Goal: Task Accomplishment & Management: Use online tool/utility

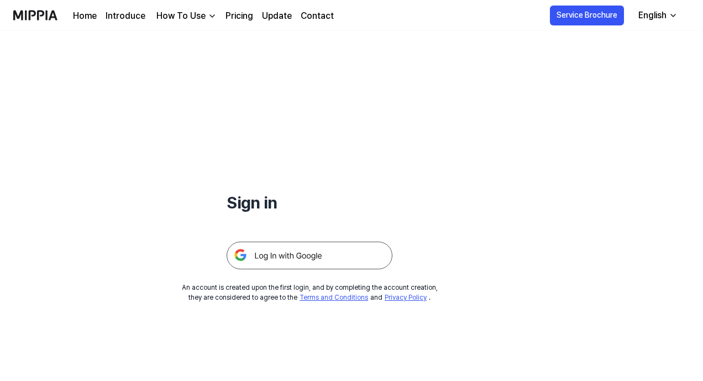
click at [284, 253] on img at bounding box center [310, 256] width 166 height 28
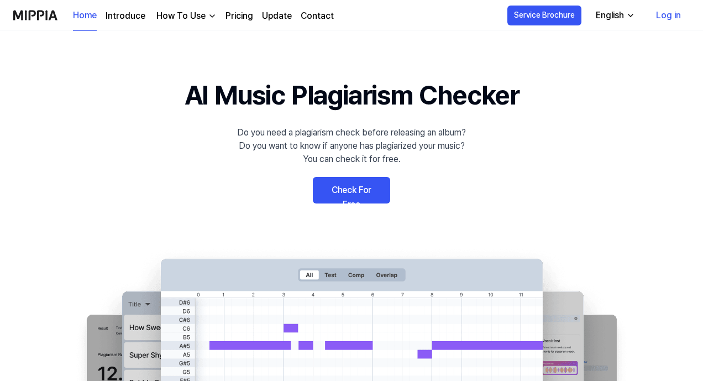
click at [356, 187] on link "Check For Free" at bounding box center [351, 190] width 77 height 27
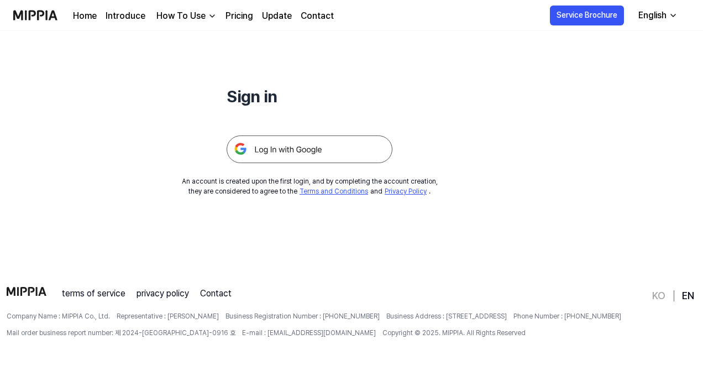
scroll to position [35, 0]
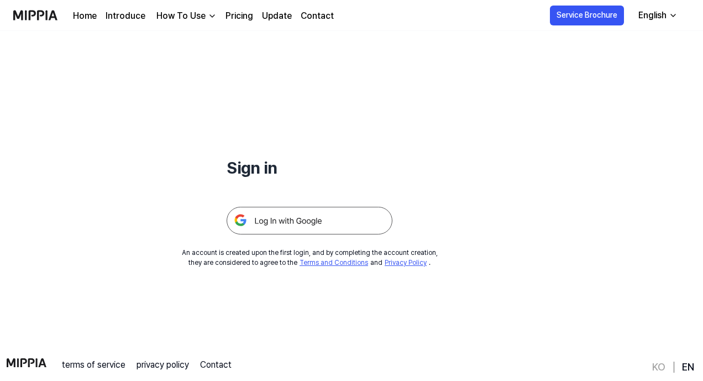
click at [263, 218] on img at bounding box center [310, 221] width 166 height 28
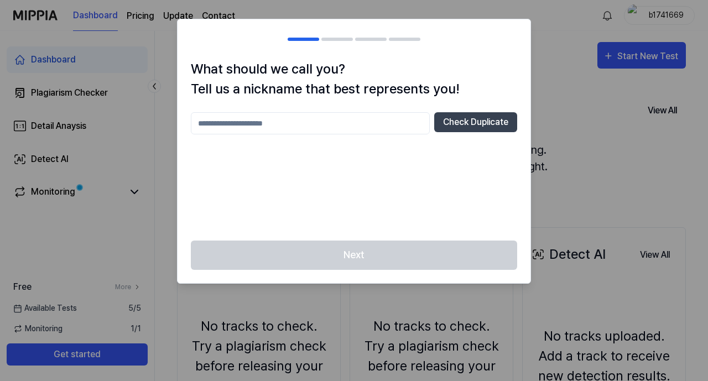
click at [261, 126] on input "text" at bounding box center [310, 123] width 239 height 22
type input "*******"
click at [472, 121] on button "Check Duplicate" at bounding box center [475, 122] width 83 height 20
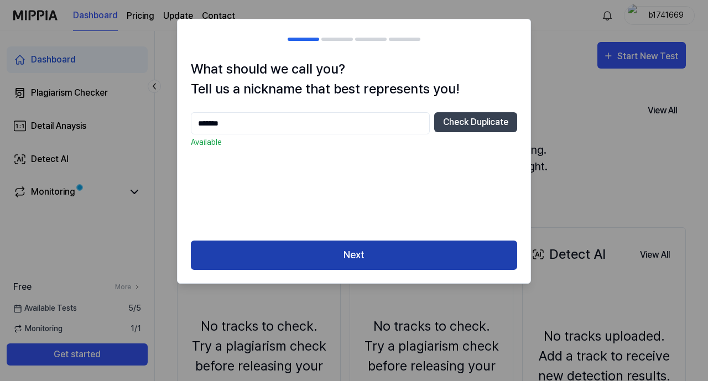
click at [357, 257] on button "Next" at bounding box center [354, 255] width 326 height 29
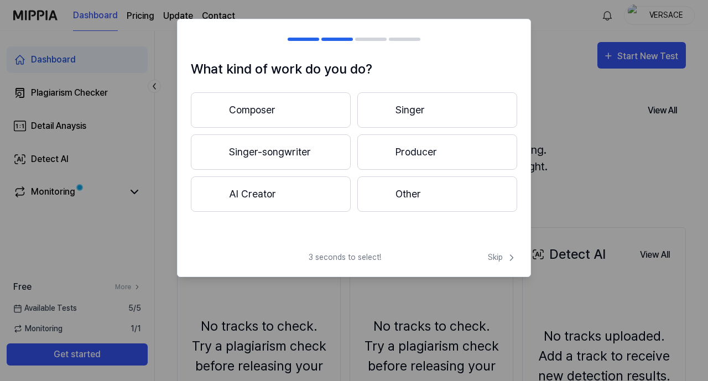
click at [422, 140] on button "Producer" at bounding box center [437, 151] width 160 height 35
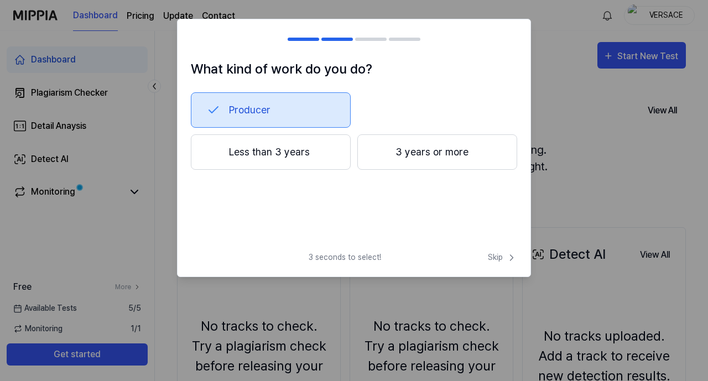
click at [416, 151] on button "3 years or more" at bounding box center [437, 151] width 160 height 35
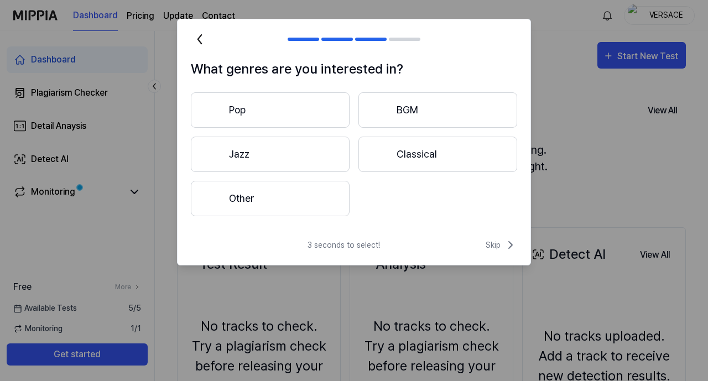
click at [321, 248] on span "3 seconds to select!" at bounding box center [343, 245] width 72 height 12
click at [494, 242] on span "Skip" at bounding box center [502, 244] width 32 height 13
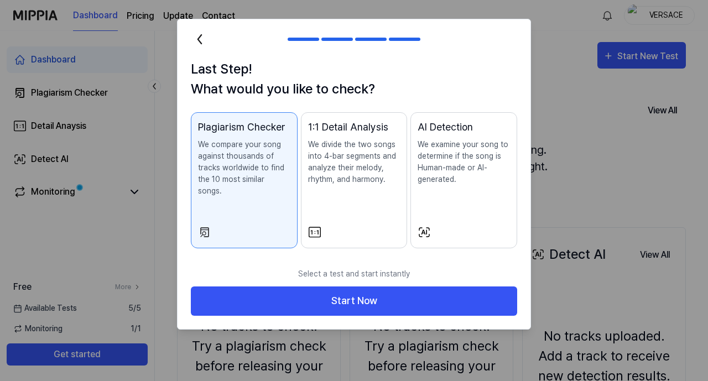
click at [349, 195] on div "1:1 Detail Analysis We divide the two songs into 4-bar segments and analyze the…" at bounding box center [354, 163] width 92 height 88
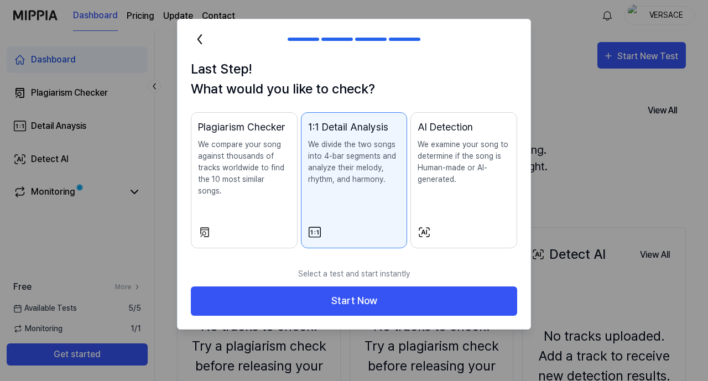
click at [269, 194] on div "Plagiarism Checker We compare your song against thousands of tracks worldwide t…" at bounding box center [244, 169] width 92 height 100
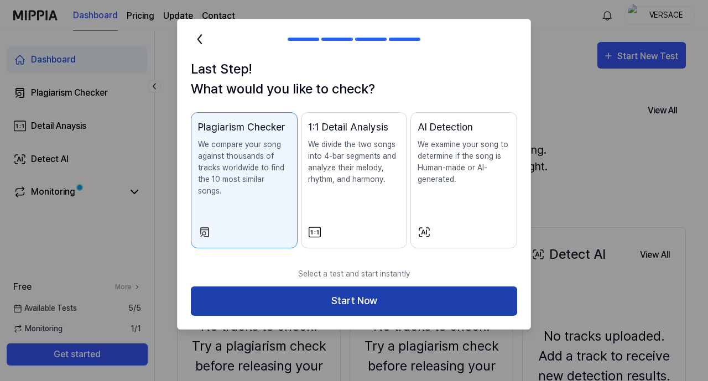
click at [361, 287] on button "Start Now" at bounding box center [354, 300] width 326 height 29
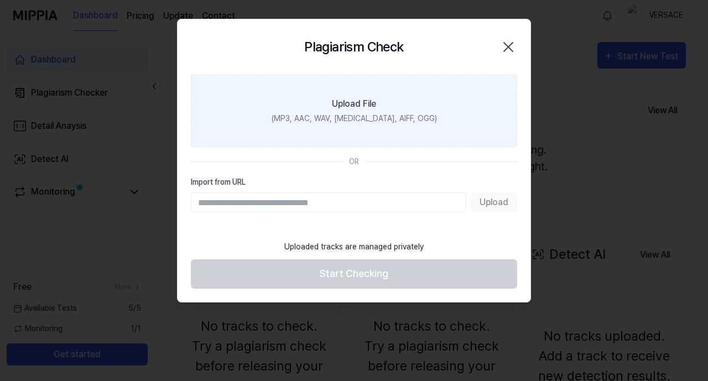
click at [361, 107] on div "Upload File" at bounding box center [354, 103] width 44 height 13
click at [0, 0] on input "Upload File (MP3, AAC, WAV, [MEDICAL_DATA], AIFF, OGG)" at bounding box center [0, 0] width 0 height 0
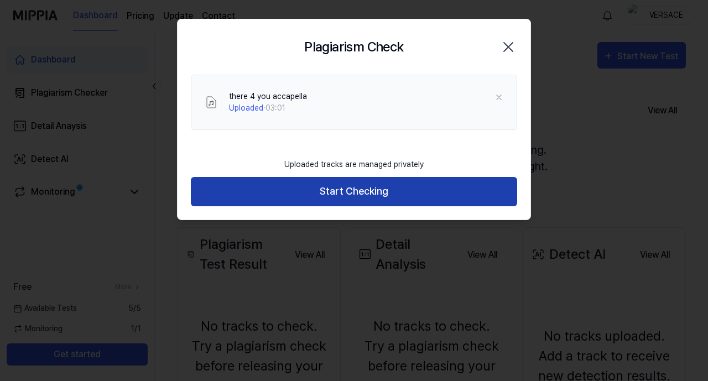
click at [373, 191] on button "Start Checking" at bounding box center [354, 191] width 326 height 29
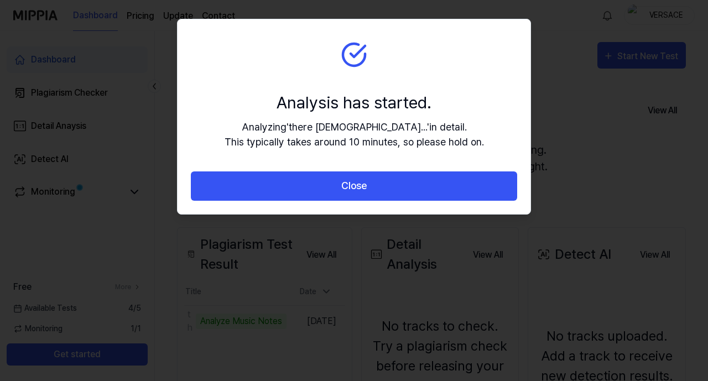
click at [373, 191] on button "Close" at bounding box center [354, 185] width 326 height 29
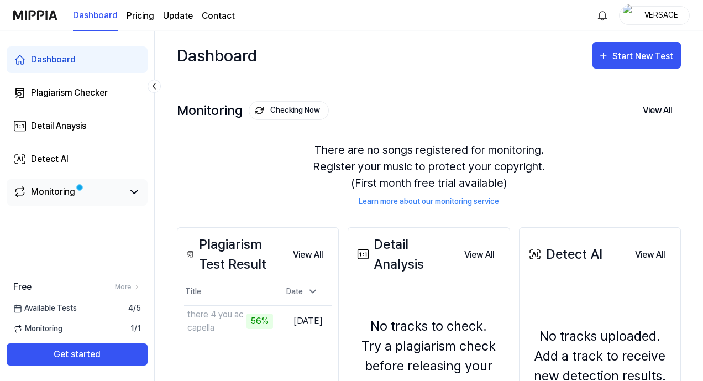
click at [99, 185] on link "Monitoring" at bounding box center [68, 191] width 110 height 13
click at [138, 190] on icon at bounding box center [134, 191] width 7 height 3
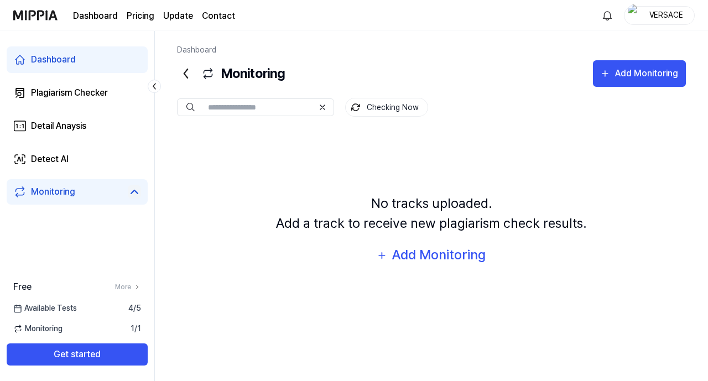
click at [185, 79] on icon at bounding box center [186, 74] width 18 height 18
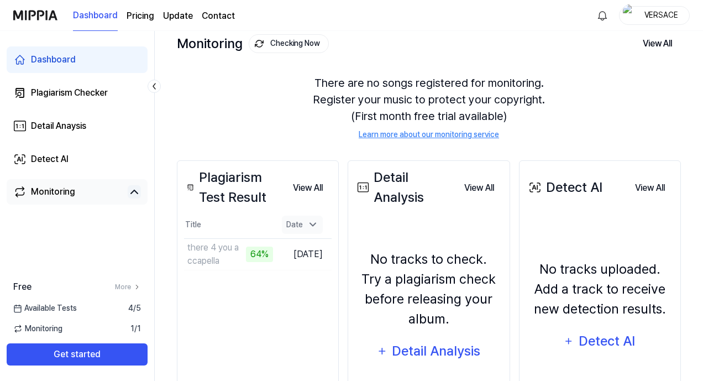
scroll to position [76, 0]
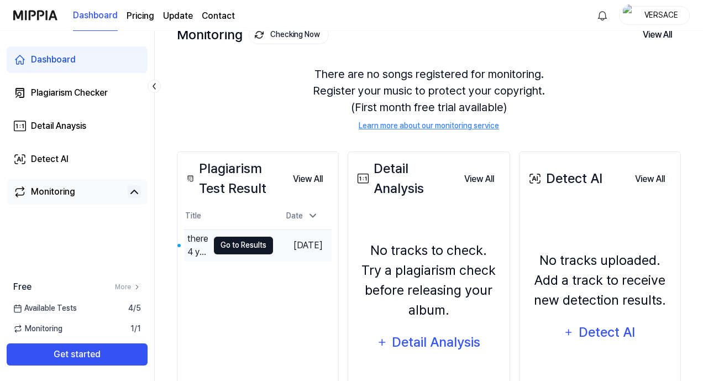
click at [249, 247] on button "Go to Results" at bounding box center [243, 246] width 59 height 18
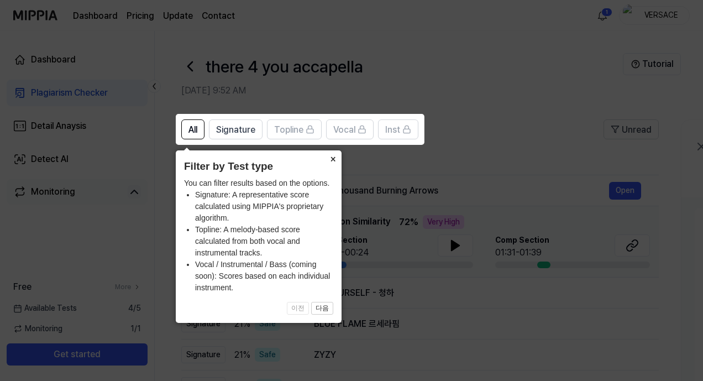
click at [330, 157] on button "×" at bounding box center [333, 157] width 18 height 15
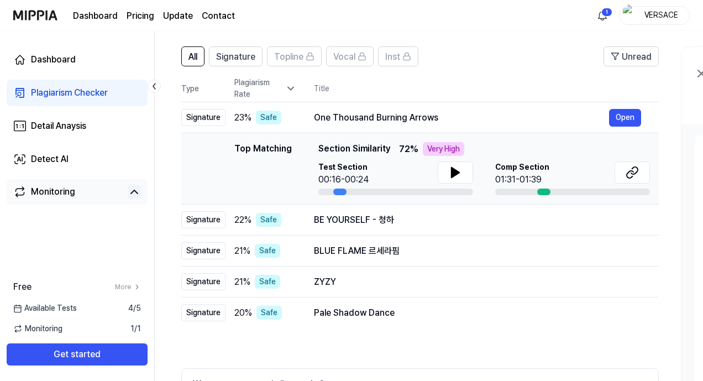
scroll to position [76, 0]
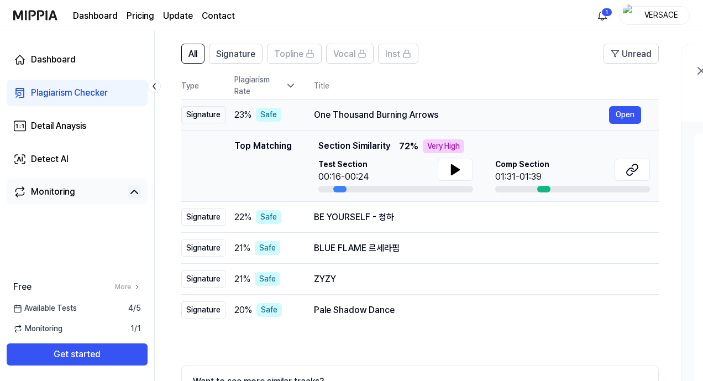
click at [360, 116] on div "One Thousand Burning Arrows" at bounding box center [461, 114] width 295 height 13
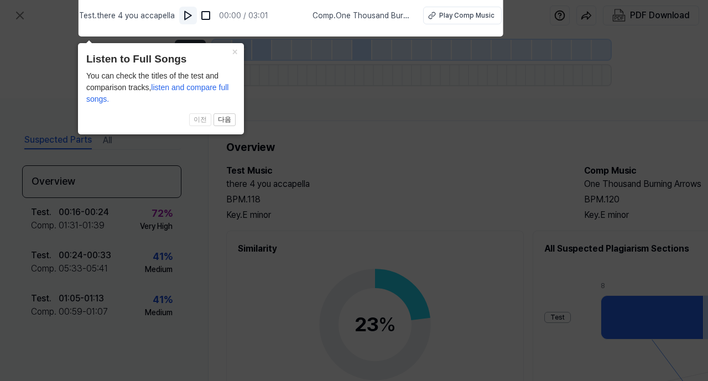
click at [187, 10] on img at bounding box center [187, 15] width 11 height 11
click at [440, 17] on div "Play Comp Music" at bounding box center [466, 16] width 55 height 10
click at [187, 13] on img at bounding box center [189, 15] width 11 height 11
click at [233, 53] on button "×" at bounding box center [235, 50] width 18 height 15
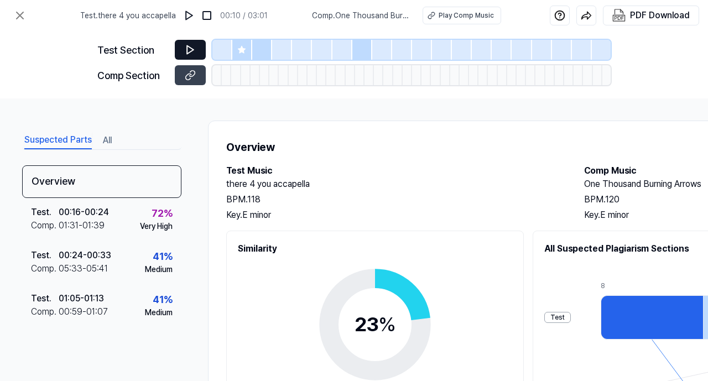
click at [190, 53] on icon at bounding box center [190, 49] width 11 height 11
click at [183, 49] on button at bounding box center [190, 50] width 31 height 20
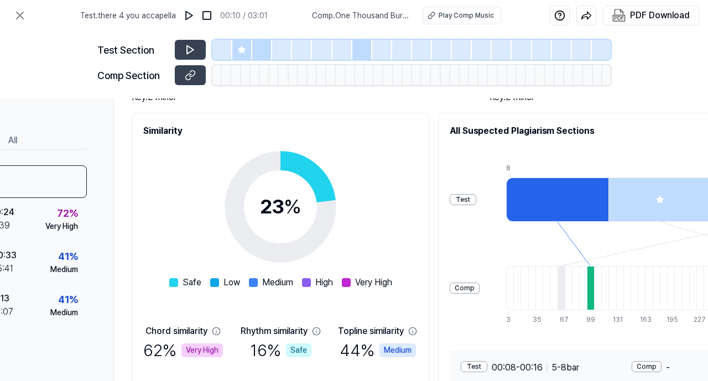
scroll to position [118, 257]
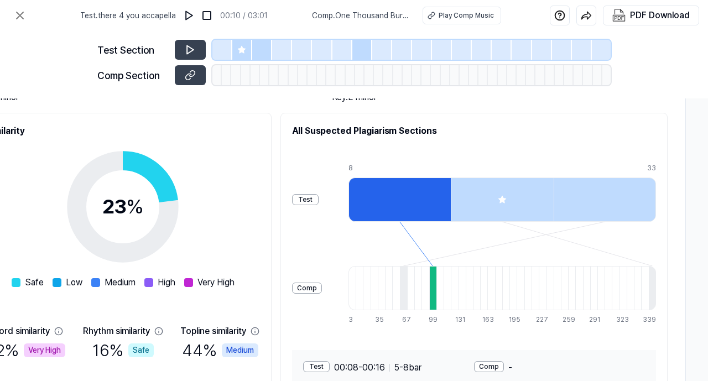
click at [310, 200] on div "Test" at bounding box center [305, 199] width 27 height 11
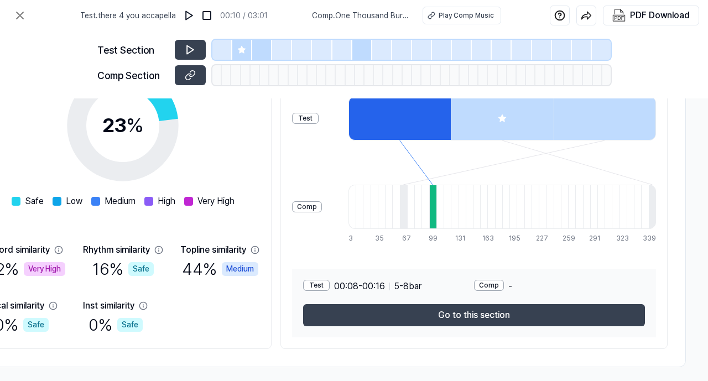
scroll to position [212, 257]
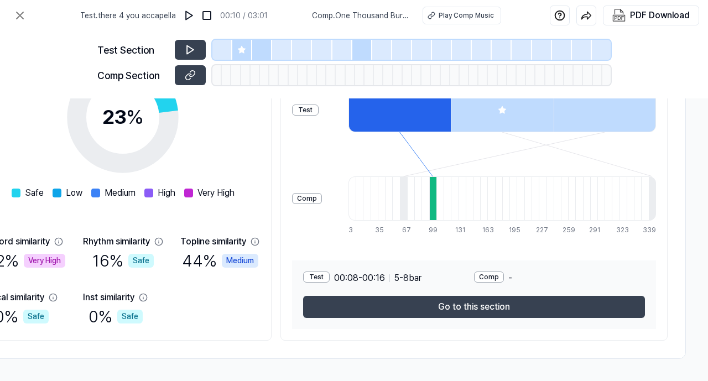
click at [295, 195] on div "Comp" at bounding box center [307, 198] width 30 height 11
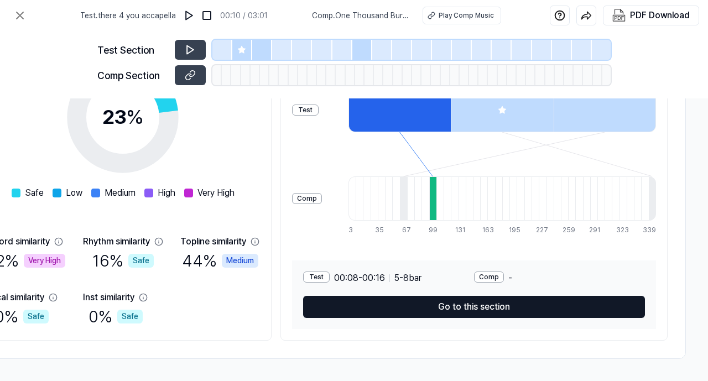
click at [478, 307] on button "Go to this section" at bounding box center [474, 307] width 342 height 22
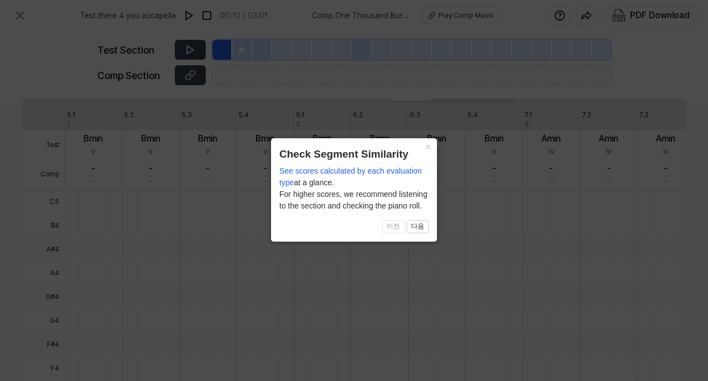
scroll to position [357, 190]
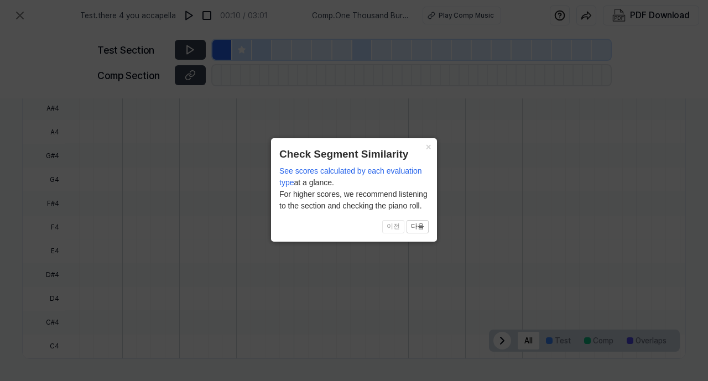
click at [478, 307] on icon at bounding box center [354, 190] width 708 height 381
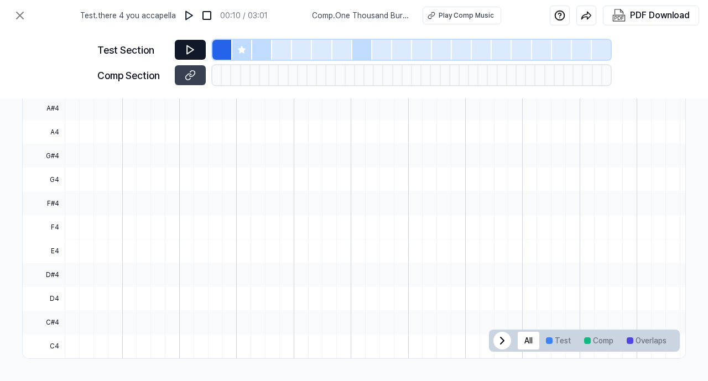
click at [182, 47] on button at bounding box center [190, 50] width 31 height 20
click at [238, 49] on icon at bounding box center [241, 49] width 7 height 7
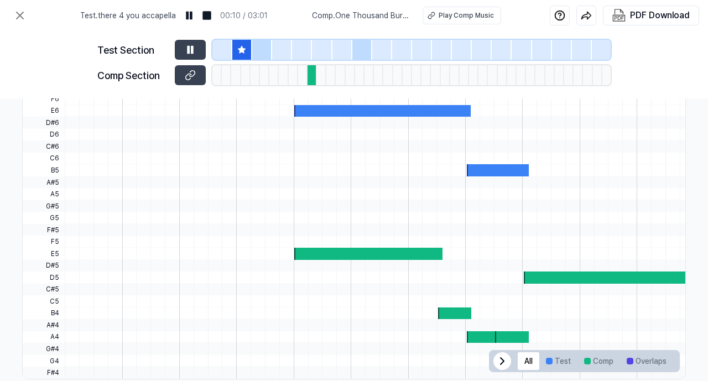
scroll to position [382, 190]
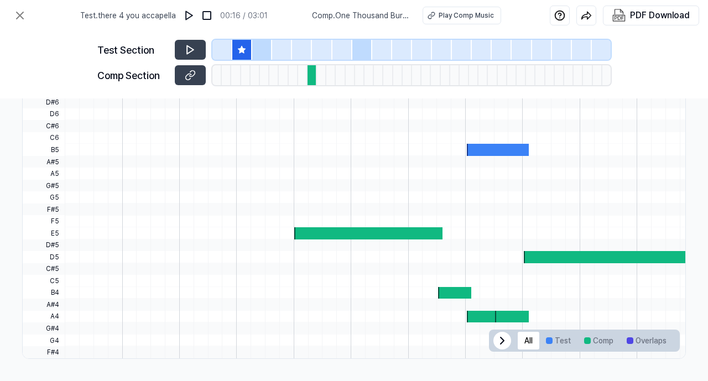
click at [240, 49] on icon at bounding box center [241, 49] width 7 height 7
click at [192, 47] on icon at bounding box center [190, 49] width 11 height 11
click at [192, 47] on icon at bounding box center [192, 49] width 2 height 7
click at [311, 78] on div at bounding box center [311, 75] width 9 height 20
click at [196, 74] on button at bounding box center [190, 75] width 31 height 20
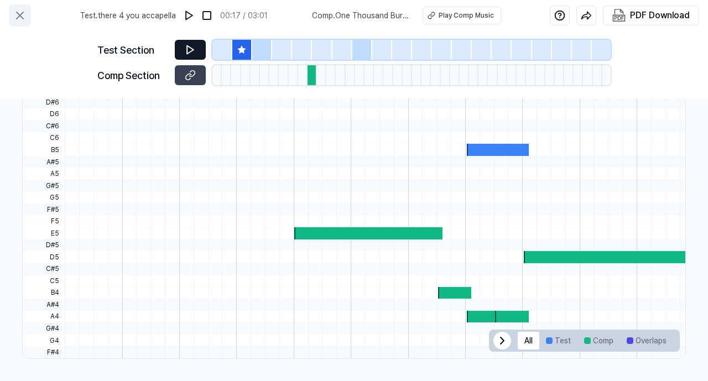
click at [17, 12] on icon at bounding box center [20, 15] width 7 height 7
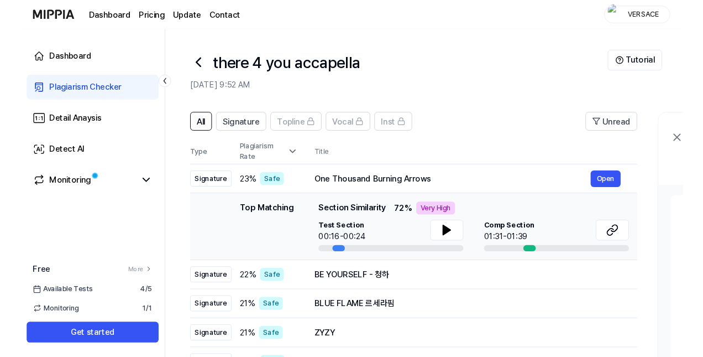
scroll to position [76, 0]
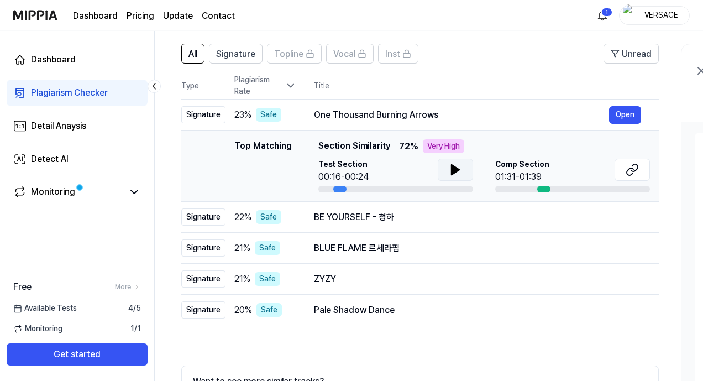
click at [453, 175] on icon at bounding box center [455, 169] width 13 height 13
click at [541, 188] on div at bounding box center [543, 189] width 13 height 7
click at [536, 157] on div "Top Matching Section Similarity 72 % Very High Test Section 00:16-00:24 Comp Se…" at bounding box center [485, 165] width 332 height 53
click at [631, 114] on button "Open" at bounding box center [625, 115] width 32 height 18
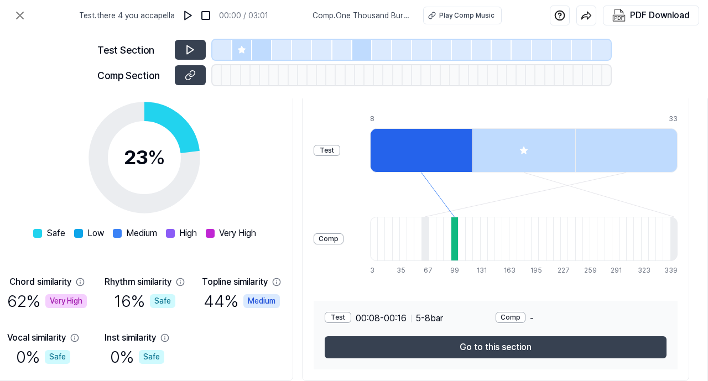
scroll to position [169, 231]
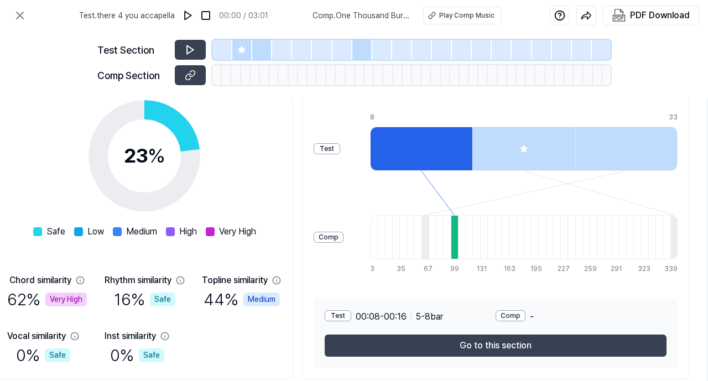
click at [394, 142] on div at bounding box center [421, 149] width 102 height 44
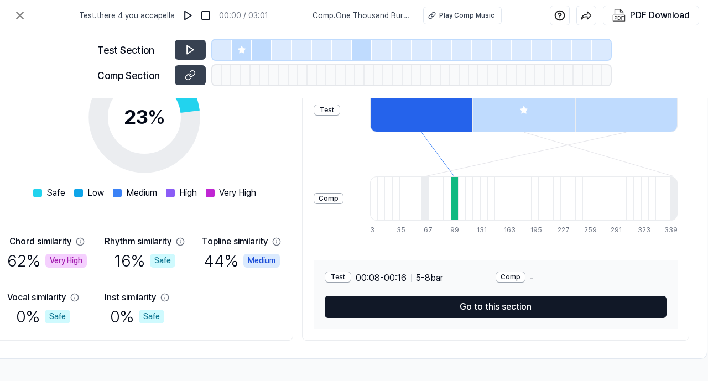
click at [516, 300] on button "Go to this section" at bounding box center [496, 307] width 342 height 22
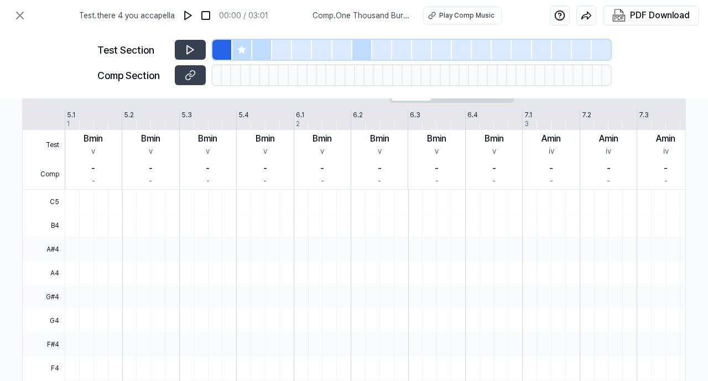
scroll to position [212, 190]
click at [190, 81] on button at bounding box center [190, 75] width 31 height 20
click at [25, 11] on icon at bounding box center [19, 15] width 13 height 13
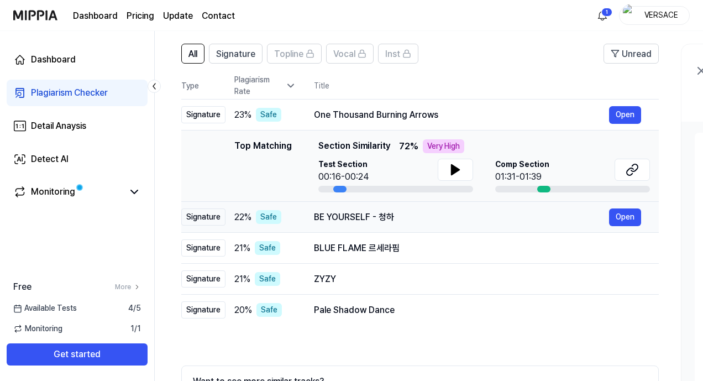
click at [201, 219] on div "Signature" at bounding box center [203, 216] width 44 height 17
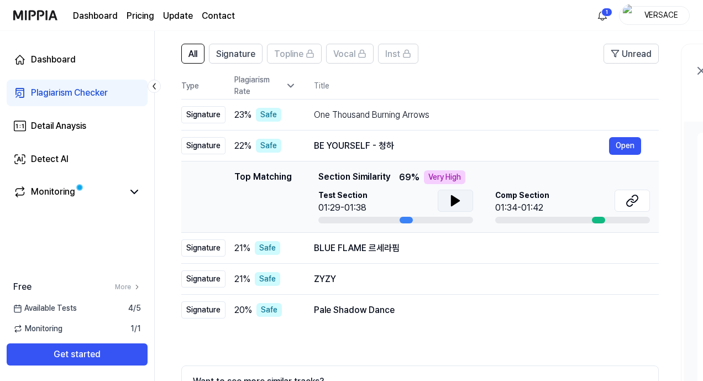
click at [457, 202] on icon at bounding box center [455, 200] width 13 height 13
click at [634, 200] on icon at bounding box center [630, 202] width 7 height 7
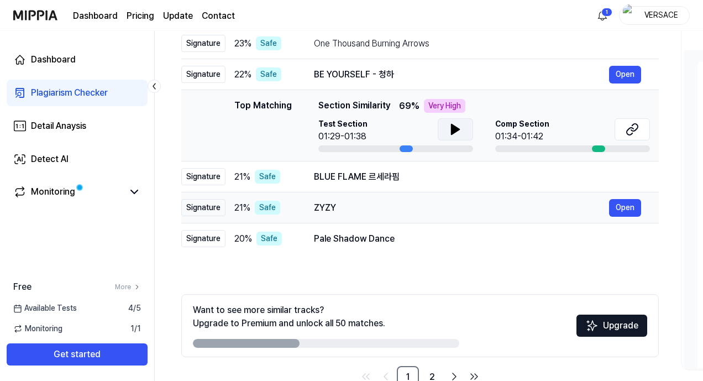
scroll to position [150, 0]
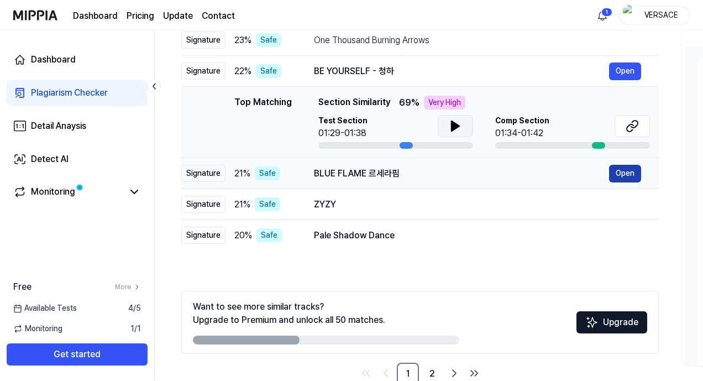
click at [622, 171] on button "Open" at bounding box center [625, 174] width 32 height 18
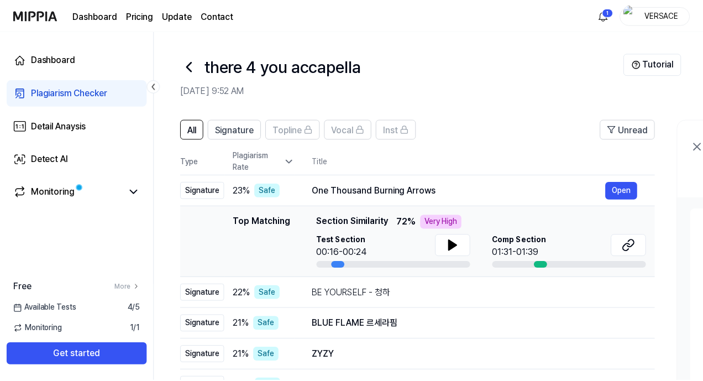
scroll to position [150, 0]
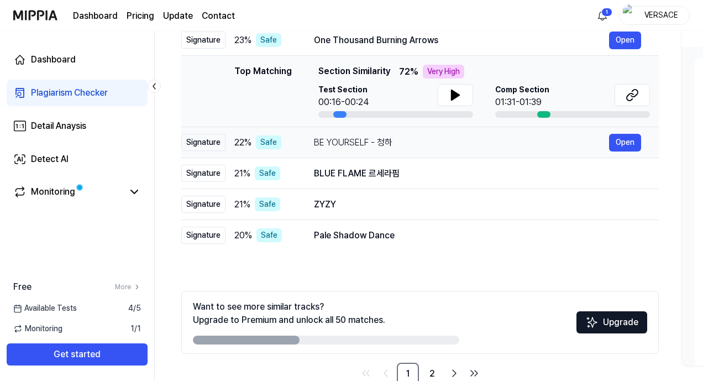
click at [355, 142] on div "BE YOURSELF - 청하" at bounding box center [461, 142] width 295 height 13
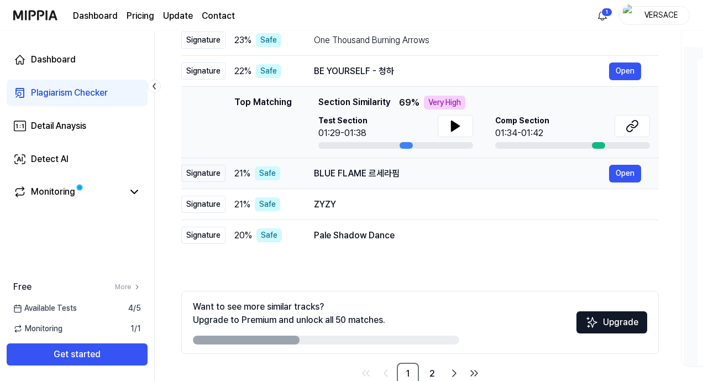
click at [371, 172] on div "BLUE FLAME 르세라핌" at bounding box center [461, 173] width 295 height 13
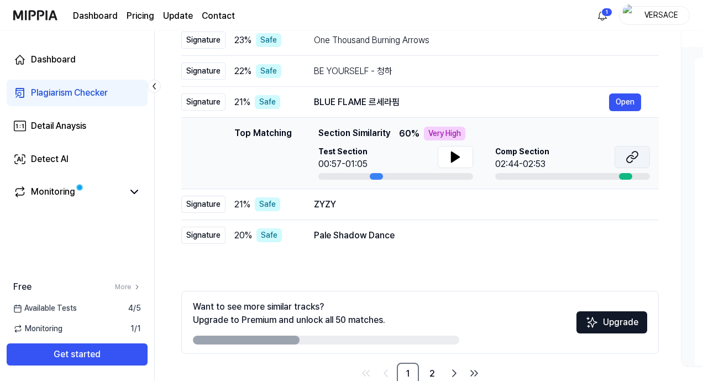
click at [631, 156] on icon at bounding box center [632, 156] width 13 height 13
click at [626, 205] on button "Open" at bounding box center [625, 205] width 32 height 18
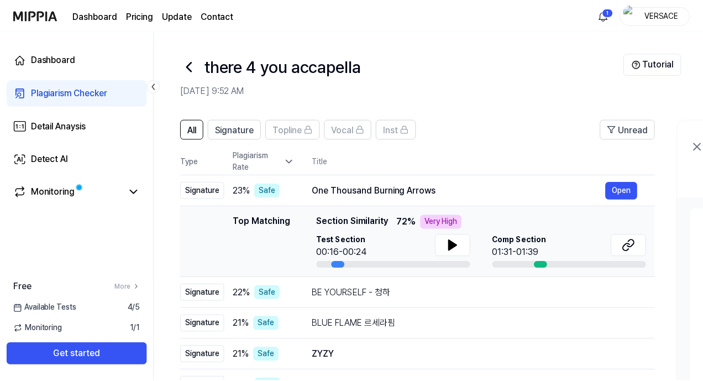
scroll to position [150, 0]
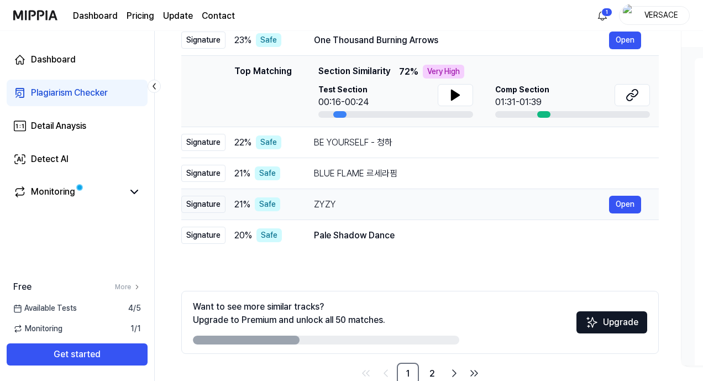
click at [451, 210] on div "ZYZY" at bounding box center [461, 204] width 295 height 13
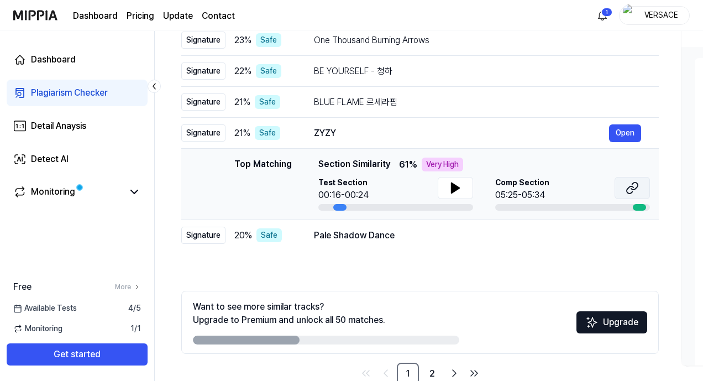
click at [626, 187] on icon at bounding box center [632, 187] width 13 height 13
click at [452, 190] on icon at bounding box center [456, 188] width 8 height 10
click at [452, 190] on icon at bounding box center [453, 188] width 2 height 9
click at [552, 242] on div "Pale Shadow Dance Open" at bounding box center [477, 236] width 327 height 18
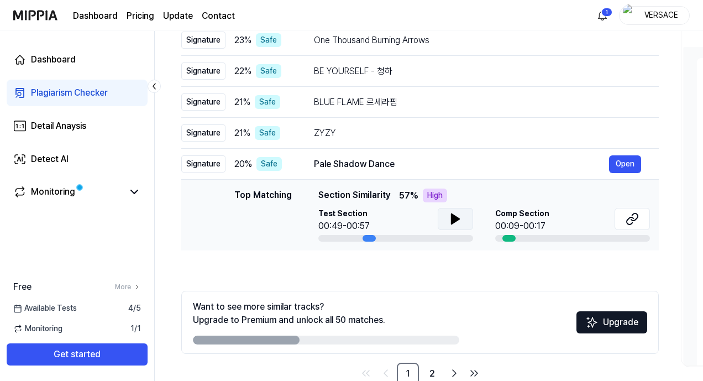
click at [458, 216] on icon at bounding box center [455, 218] width 13 height 13
click at [458, 216] on icon at bounding box center [458, 219] width 2 height 9
click at [636, 215] on icon at bounding box center [632, 218] width 13 height 13
click at [627, 215] on icon at bounding box center [632, 218] width 13 height 13
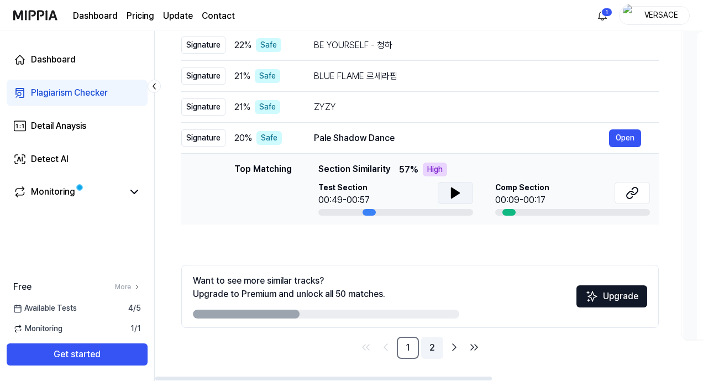
click at [434, 354] on link "2" at bounding box center [432, 348] width 22 height 22
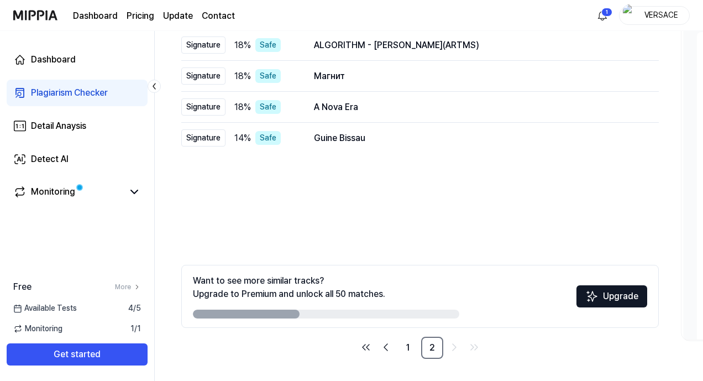
click at [98, 307] on div "Available Tests 4 / 5" at bounding box center [77, 308] width 154 height 12
click at [74, 128] on div "Detail Anaysis" at bounding box center [58, 125] width 55 height 13
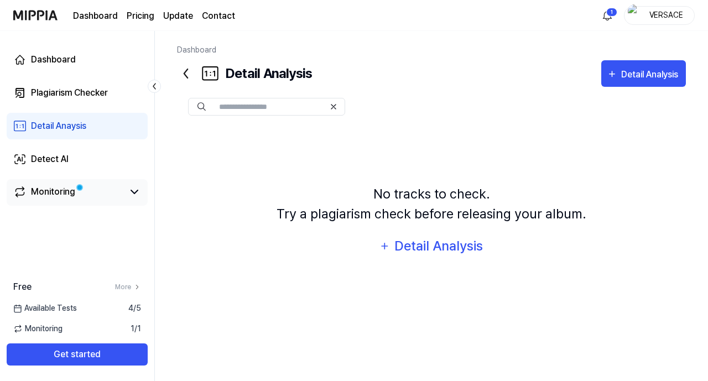
click at [69, 190] on div "Monitoring" at bounding box center [53, 191] width 44 height 13
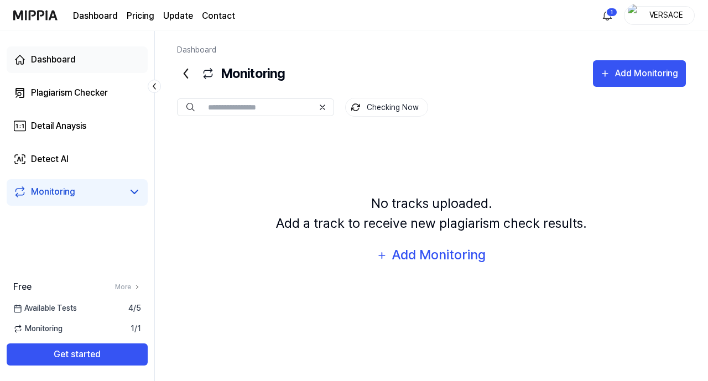
click at [74, 57] on div "Dashboard" at bounding box center [53, 59] width 45 height 13
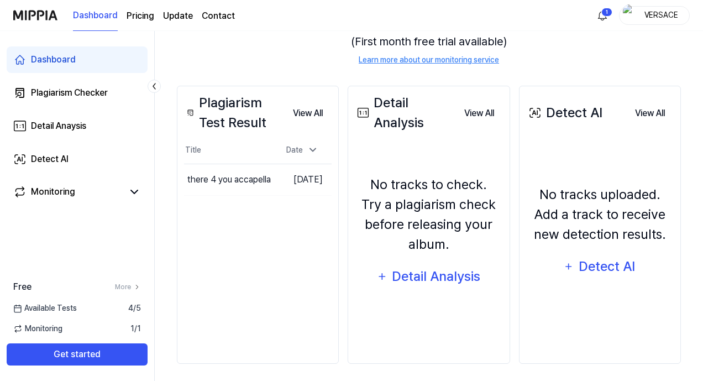
scroll to position [142, 0]
click at [246, 182] on button "Go to Results" at bounding box center [243, 179] width 59 height 18
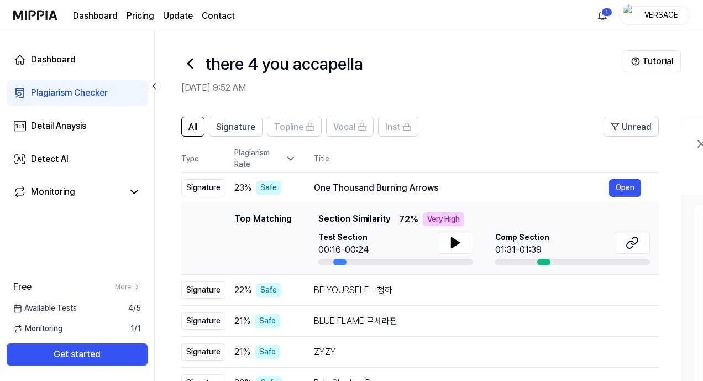
scroll to position [6, 0]
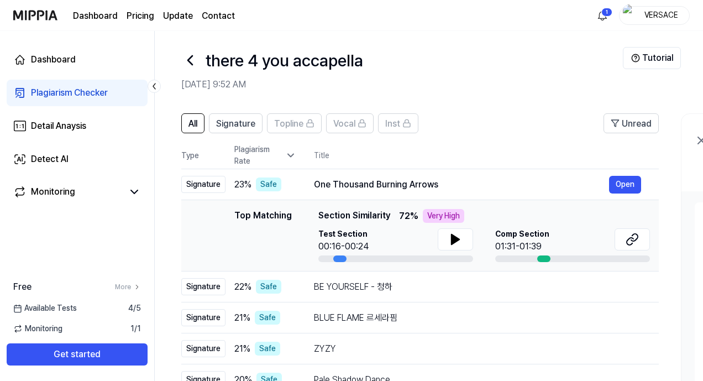
click at [287, 153] on icon at bounding box center [290, 155] width 11 height 11
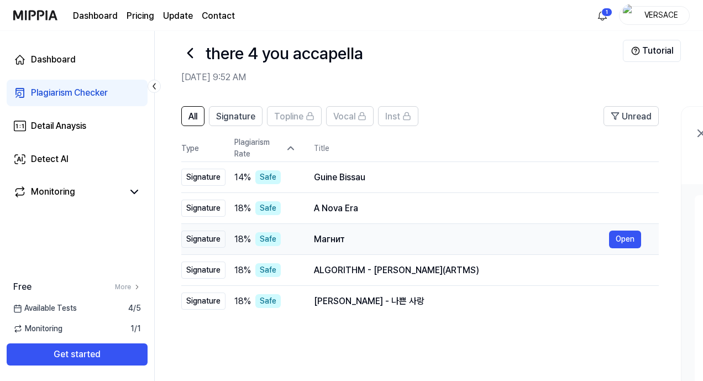
scroll to position [19, 0]
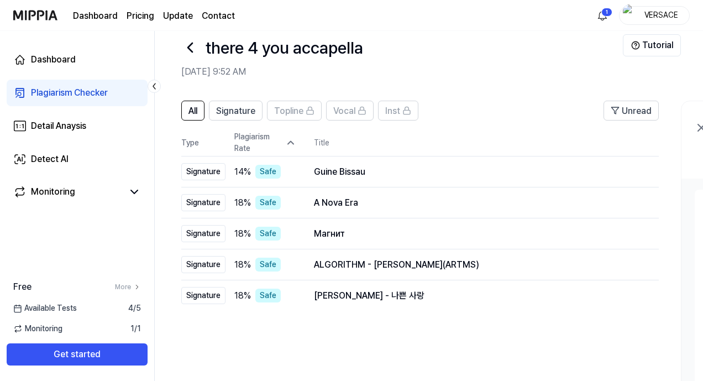
click at [289, 137] on icon at bounding box center [290, 142] width 11 height 11
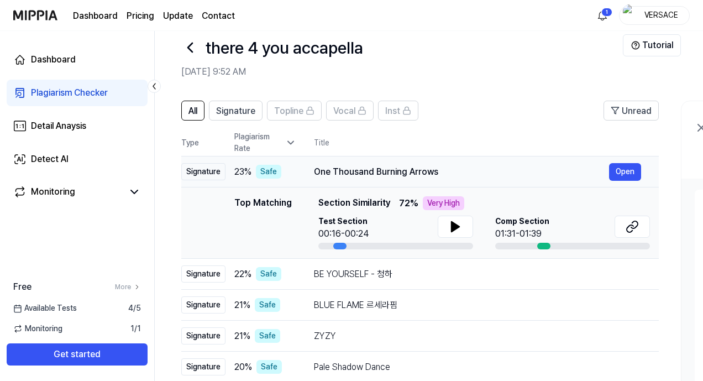
click at [274, 173] on div "Safe" at bounding box center [268, 172] width 25 height 14
click at [213, 229] on div "Top Matching Top Matching Section Similarity 72 % Very High Test Section 00:16-…" at bounding box center [420, 222] width 460 height 53
click at [287, 139] on icon at bounding box center [290, 142] width 11 height 11
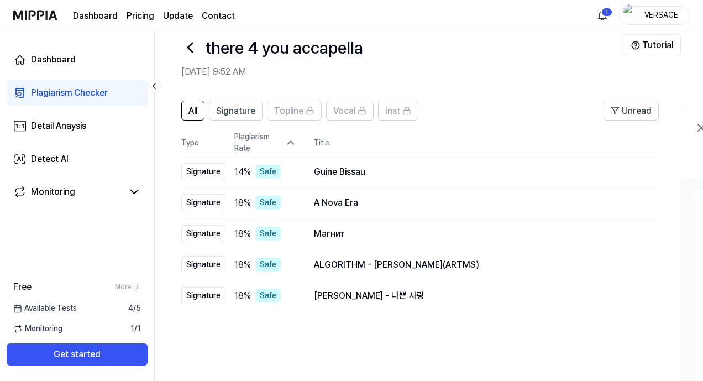
click at [287, 139] on icon at bounding box center [290, 142] width 11 height 11
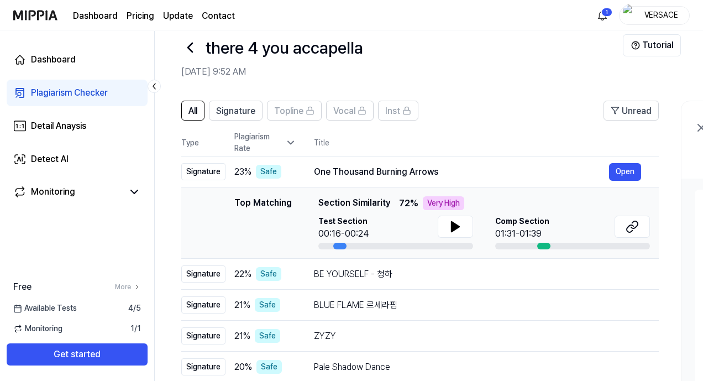
click at [287, 139] on icon at bounding box center [290, 142] width 11 height 11
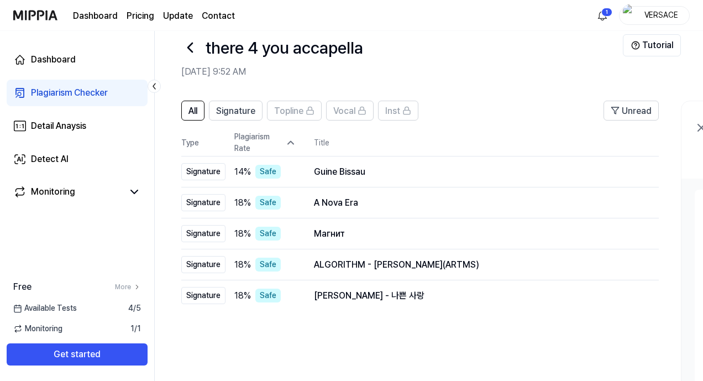
click at [287, 139] on icon at bounding box center [290, 142] width 11 height 11
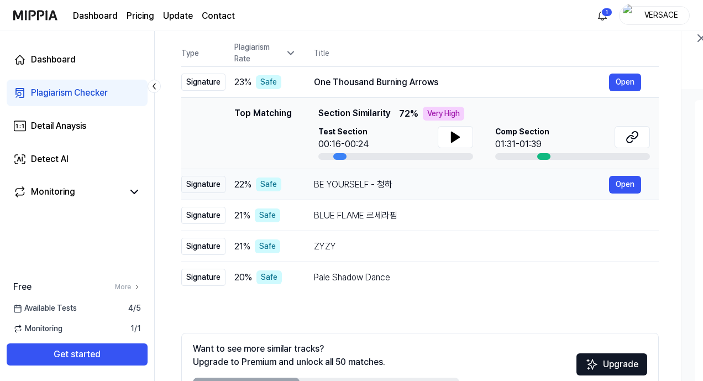
scroll to position [0, 0]
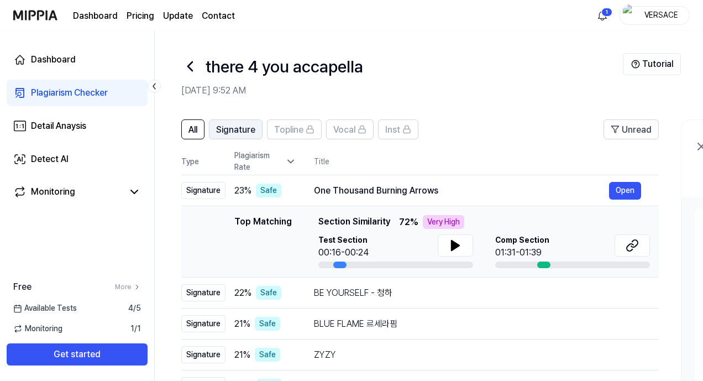
click at [250, 129] on span "Signature" at bounding box center [235, 129] width 39 height 13
click at [194, 131] on span "All" at bounding box center [193, 129] width 9 height 13
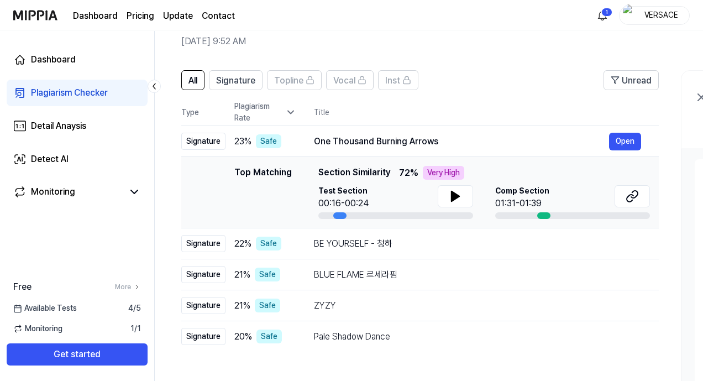
scroll to position [45, 0]
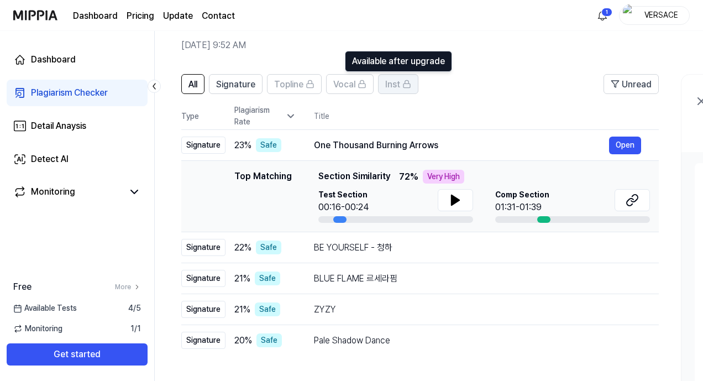
click at [399, 87] on span "Inst" at bounding box center [392, 84] width 15 height 13
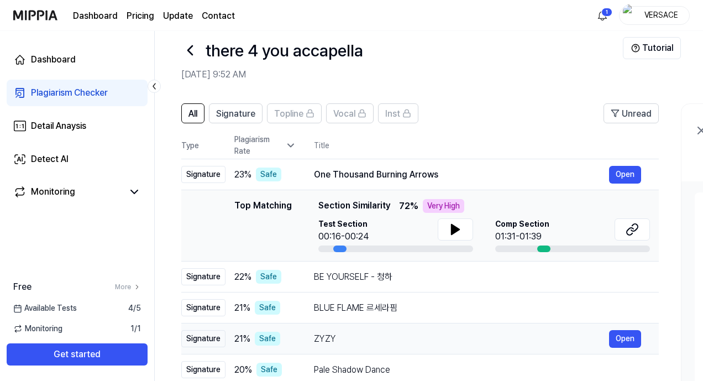
scroll to position [12, 0]
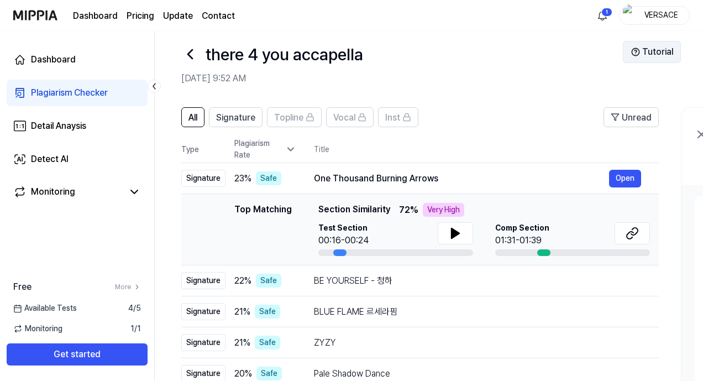
click at [635, 48] on img at bounding box center [635, 52] width 9 height 9
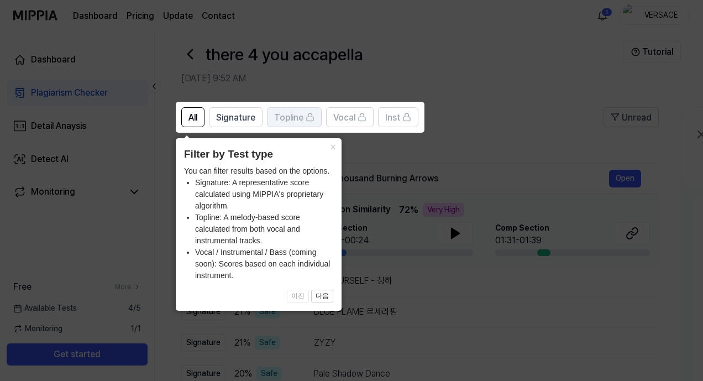
click at [291, 110] on div "Topline" at bounding box center [294, 117] width 40 height 14
click at [304, 120] on span "Topline" at bounding box center [288, 117] width 29 height 13
click at [237, 122] on span "Signature" at bounding box center [235, 117] width 39 height 13
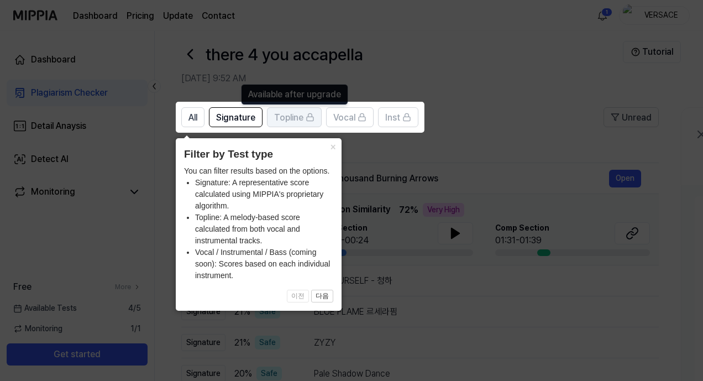
click at [305, 122] on div "Topline" at bounding box center [294, 117] width 40 height 14
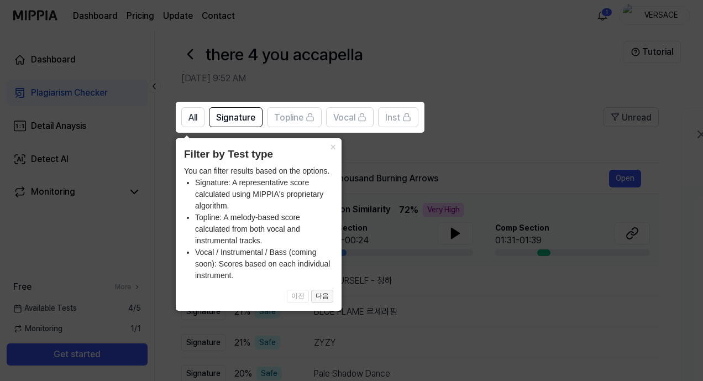
click at [325, 295] on button "다음" at bounding box center [322, 296] width 22 height 13
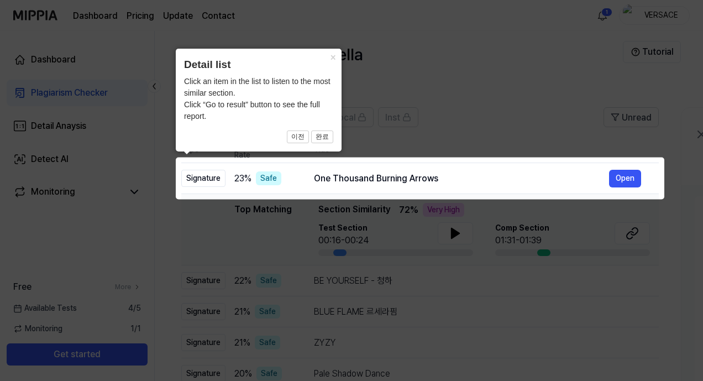
click at [508, 244] on icon at bounding box center [354, 190] width 708 height 381
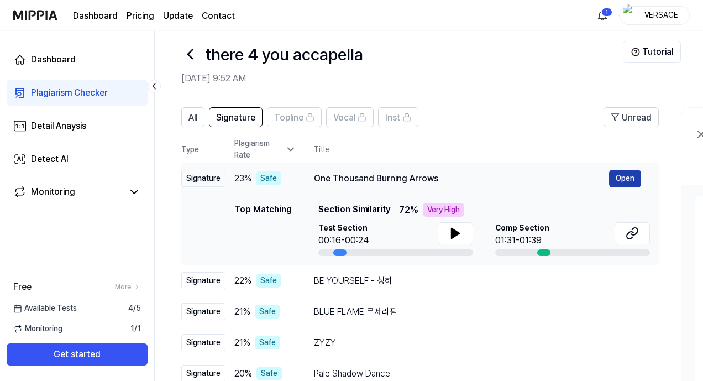
click at [622, 180] on button "Open" at bounding box center [625, 179] width 32 height 18
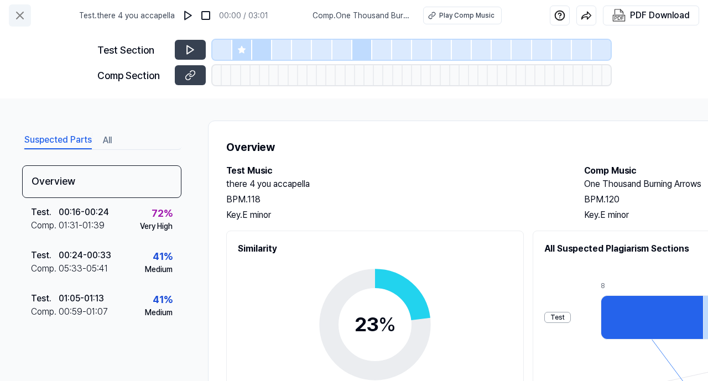
click at [18, 14] on icon at bounding box center [19, 15] width 13 height 13
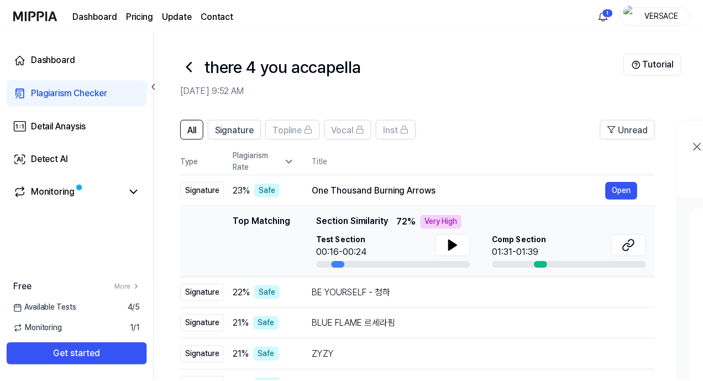
scroll to position [12, 0]
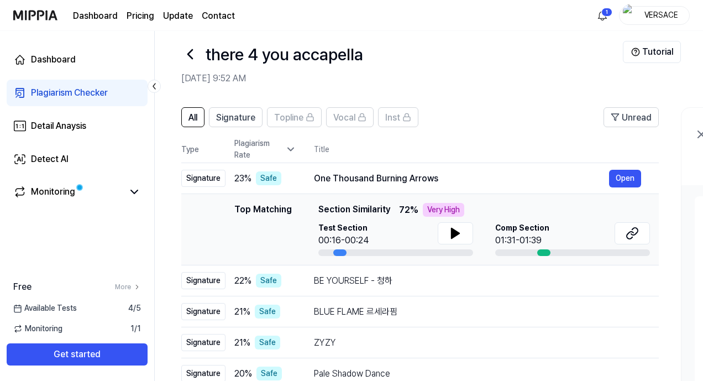
click at [36, 11] on img at bounding box center [35, 15] width 44 height 30
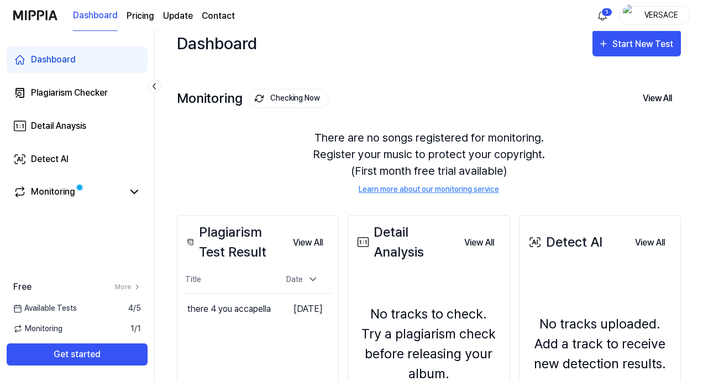
scroll to position [147, 0]
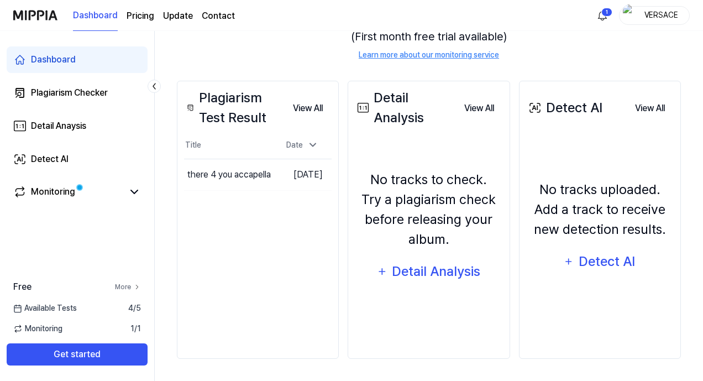
click at [126, 287] on link "More" at bounding box center [128, 287] width 26 height 10
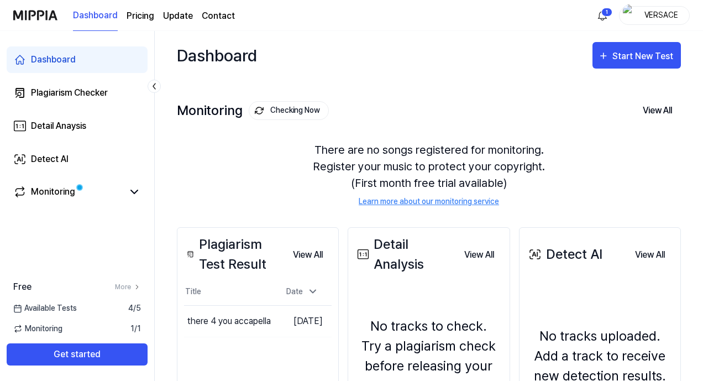
scroll to position [147, 0]
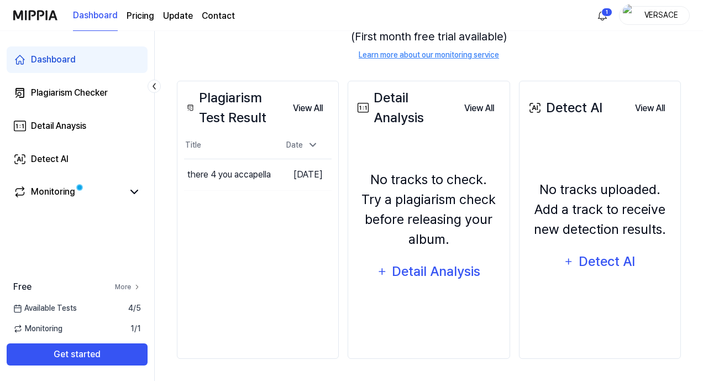
click at [130, 286] on link "More" at bounding box center [128, 287] width 26 height 10
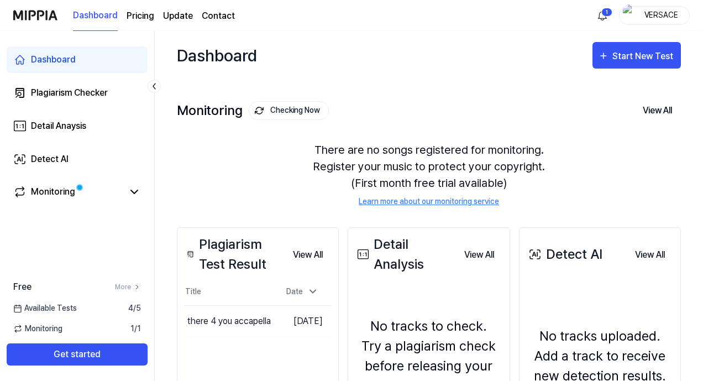
scroll to position [147, 0]
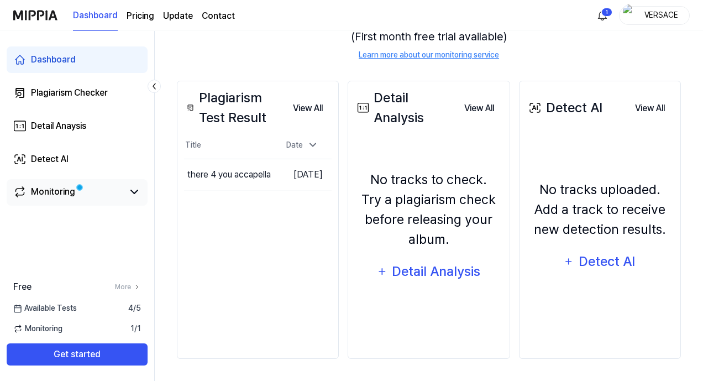
click at [54, 192] on div "Monitoring" at bounding box center [53, 191] width 44 height 13
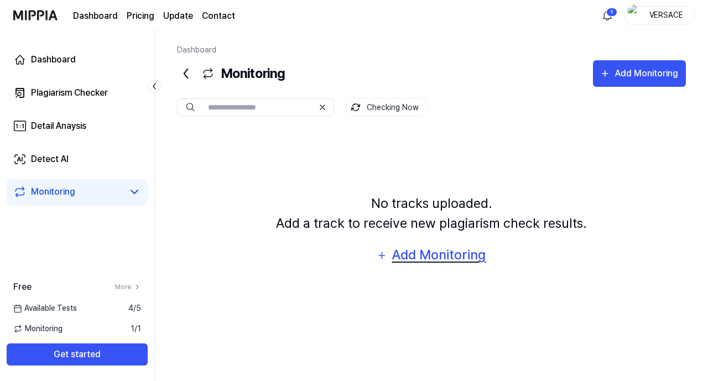
click at [419, 252] on div "Add Monitoring" at bounding box center [439, 254] width 96 height 21
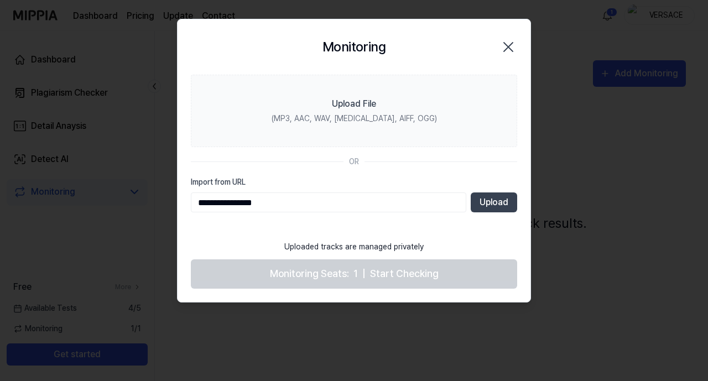
type input "**********"
click at [493, 203] on button "Upload" at bounding box center [494, 202] width 46 height 20
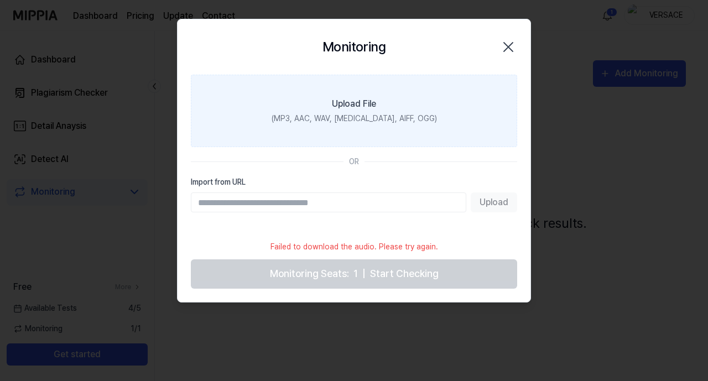
click at [311, 123] on div "(MP3, AAC, WAV, [MEDICAL_DATA], AIFF, OGG)" at bounding box center [354, 119] width 165 height 12
click at [0, 0] on input "Upload File (MP3, AAC, WAV, [MEDICAL_DATA], AIFF, OGG)" at bounding box center [0, 0] width 0 height 0
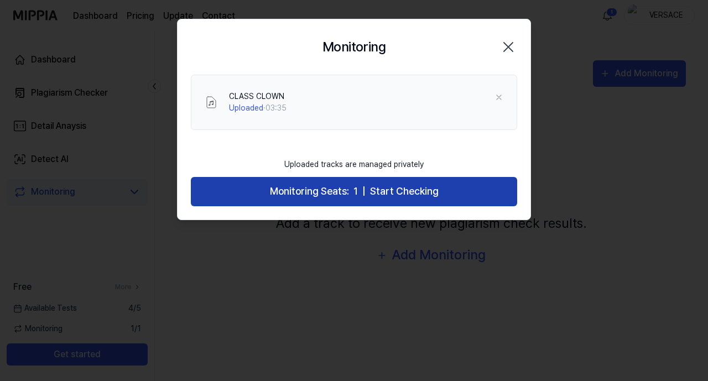
click at [378, 196] on span "Start Checking" at bounding box center [404, 192] width 69 height 16
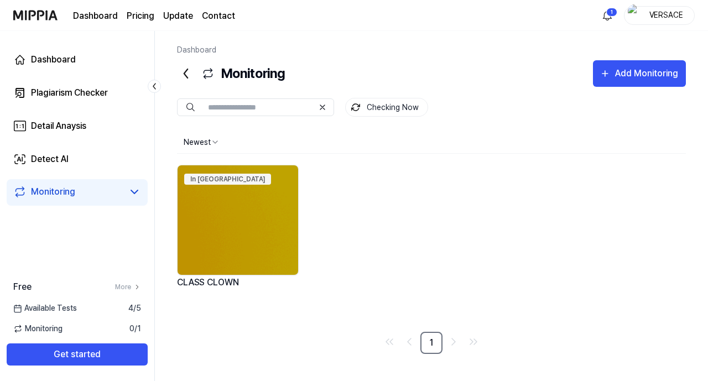
click at [34, 9] on img at bounding box center [35, 15] width 44 height 30
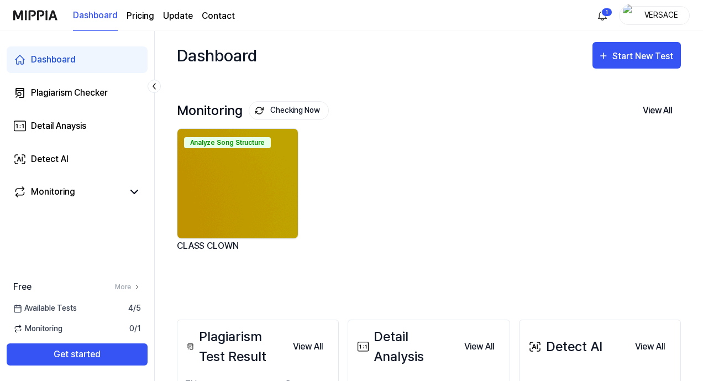
click at [222, 143] on div "Analyze Song Structure" at bounding box center [227, 142] width 87 height 11
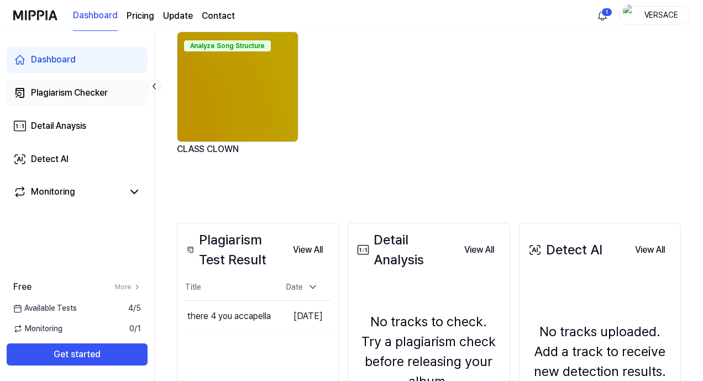
scroll to position [86, 0]
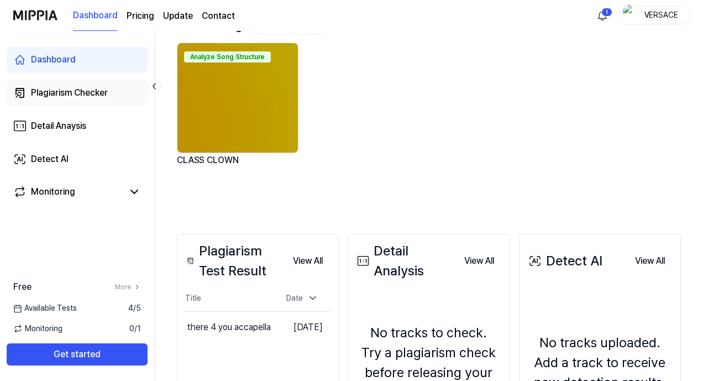
click at [92, 85] on link "Plagiarism Checker" at bounding box center [77, 93] width 141 height 27
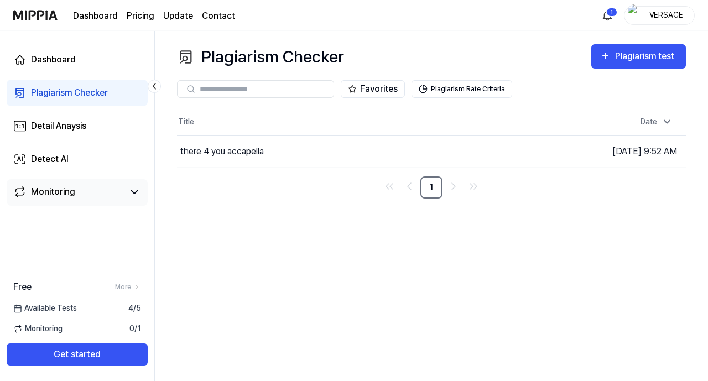
click at [70, 192] on div "Monitoring" at bounding box center [53, 191] width 44 height 13
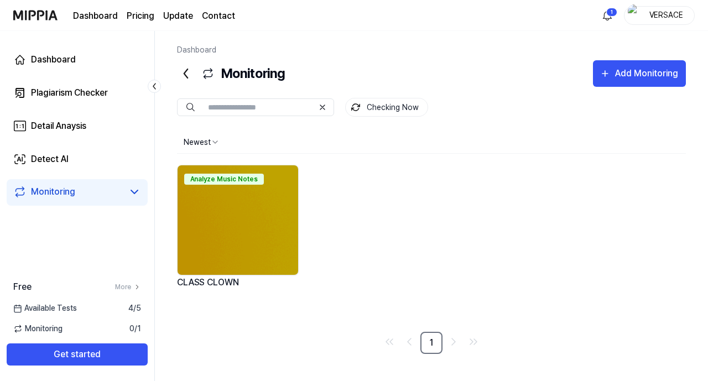
click at [264, 202] on img at bounding box center [238, 219] width 121 height 109
click at [272, 243] on img at bounding box center [238, 219] width 121 height 109
click at [217, 235] on img at bounding box center [238, 219] width 121 height 109
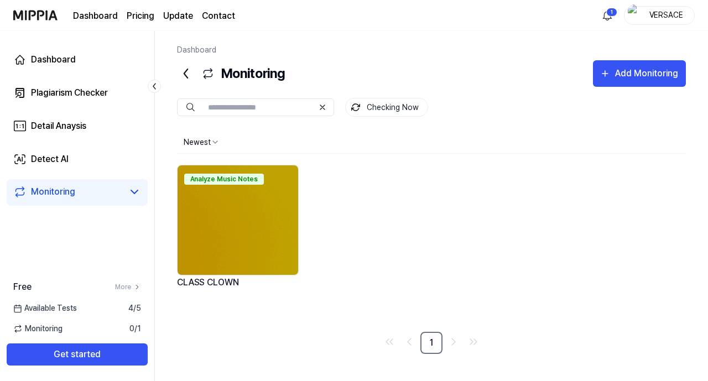
click at [201, 177] on div "Analyze Music Notes" at bounding box center [224, 179] width 80 height 11
click at [80, 93] on div "Plagiarism Checker" at bounding box center [69, 92] width 77 height 13
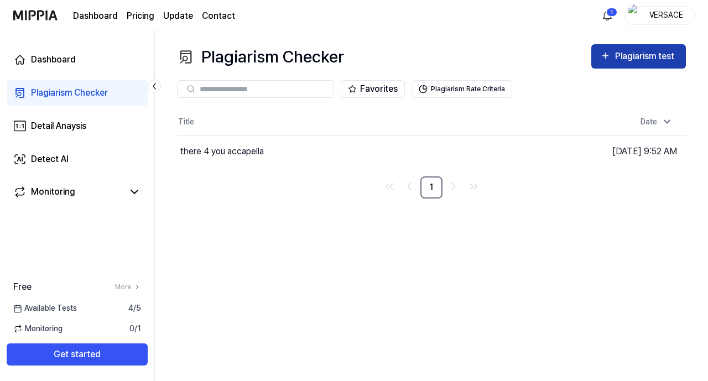
click at [639, 54] on div "Plagiarism test" at bounding box center [646, 56] width 62 height 14
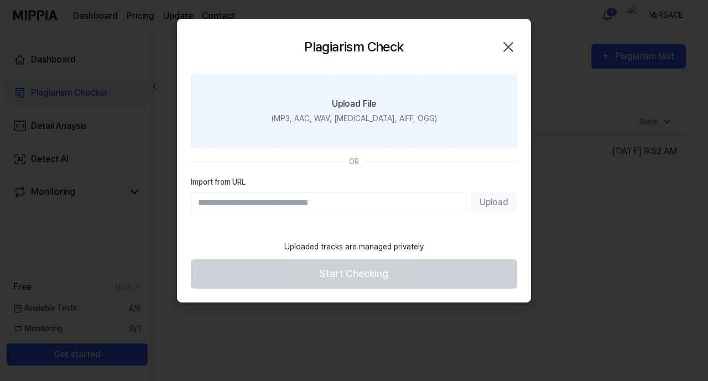
click at [357, 117] on div "(MP3, AAC, WAV, [MEDICAL_DATA], AIFF, OGG)" at bounding box center [354, 119] width 165 height 12
click at [0, 0] on input "Upload File (MP3, AAC, WAV, [MEDICAL_DATA], AIFF, OGG)" at bounding box center [0, 0] width 0 height 0
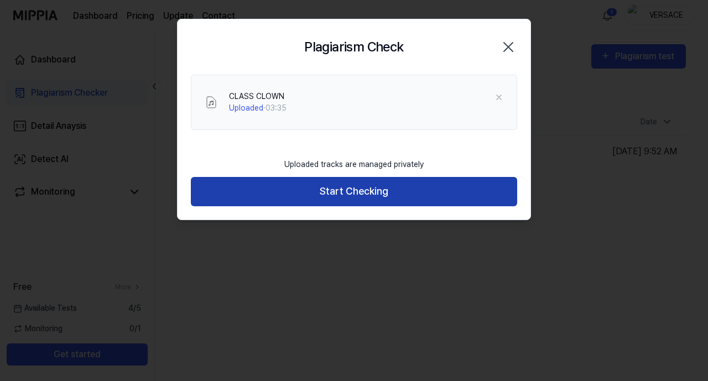
click at [363, 202] on button "Start Checking" at bounding box center [354, 191] width 326 height 29
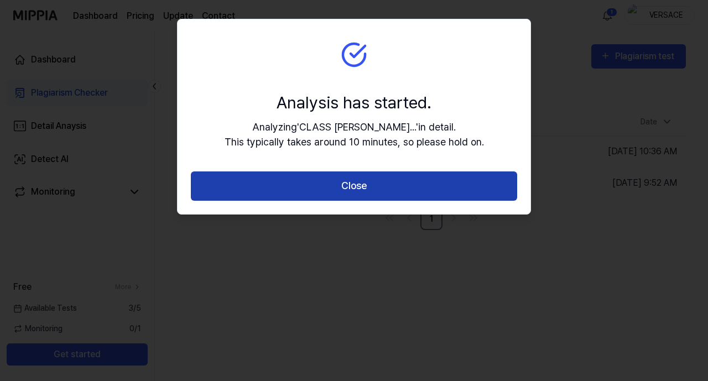
click at [345, 184] on button "Close" at bounding box center [354, 185] width 326 height 29
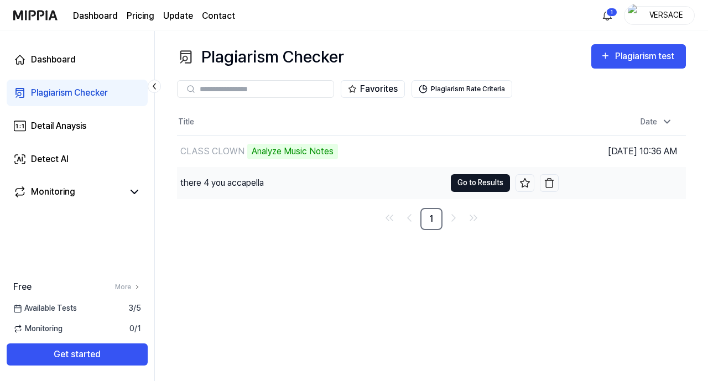
click at [469, 187] on button "Go to Results" at bounding box center [480, 183] width 59 height 18
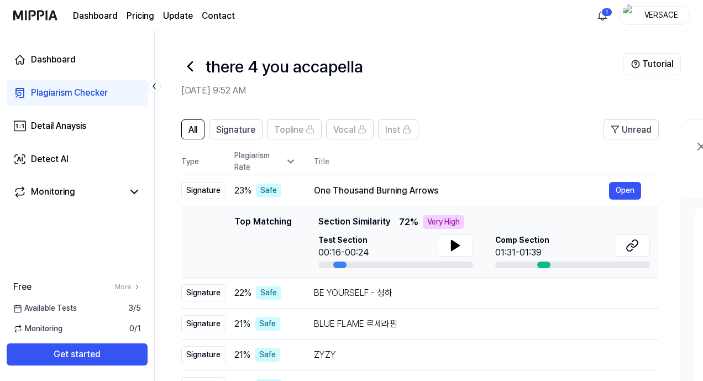
click at [182, 66] on icon at bounding box center [190, 67] width 18 height 18
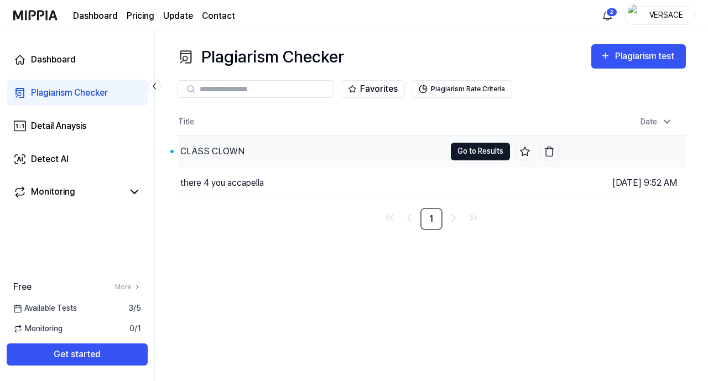
click at [468, 154] on button "Go to Results" at bounding box center [480, 152] width 59 height 18
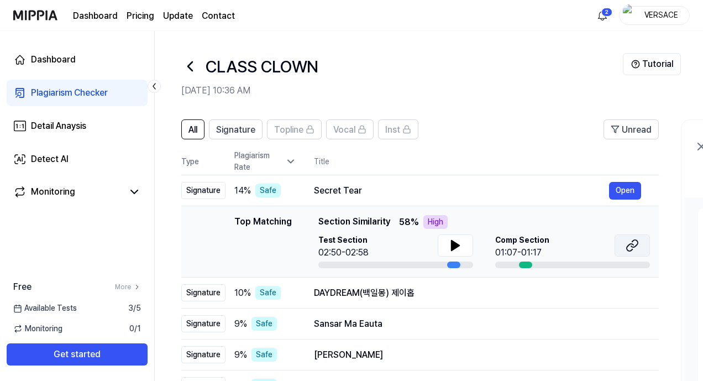
click at [628, 246] on icon at bounding box center [630, 247] width 7 height 7
click at [456, 246] on icon at bounding box center [456, 246] width 8 height 10
click at [457, 246] on icon at bounding box center [458, 245] width 2 height 9
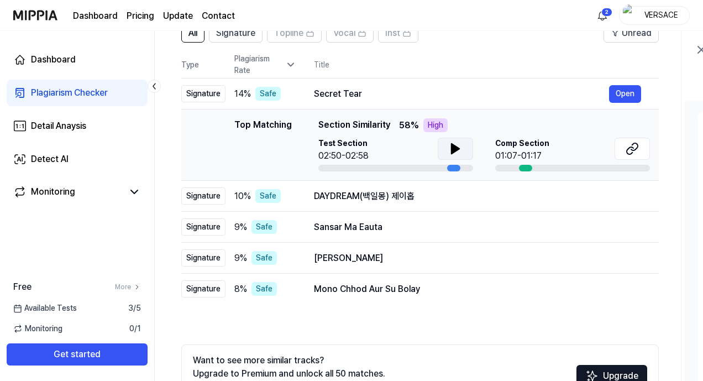
scroll to position [106, 0]
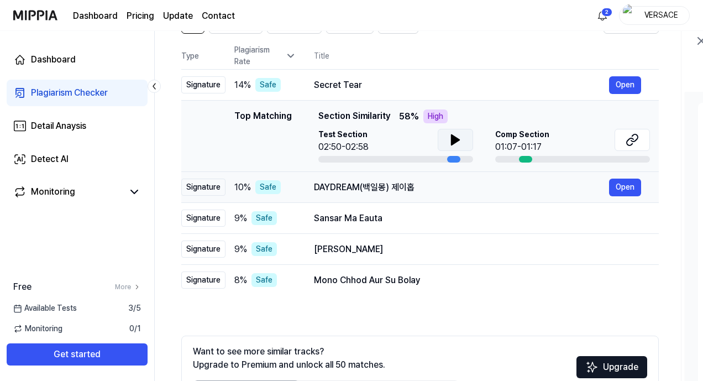
click at [419, 189] on div "DAYDREAM(백일몽) 제이홉" at bounding box center [461, 187] width 295 height 13
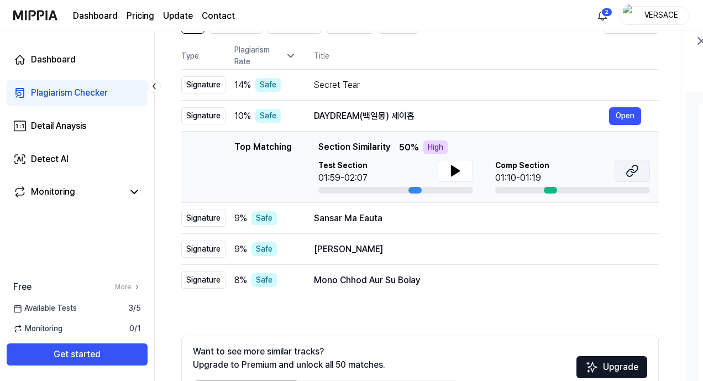
click at [633, 172] on icon at bounding box center [634, 168] width 7 height 7
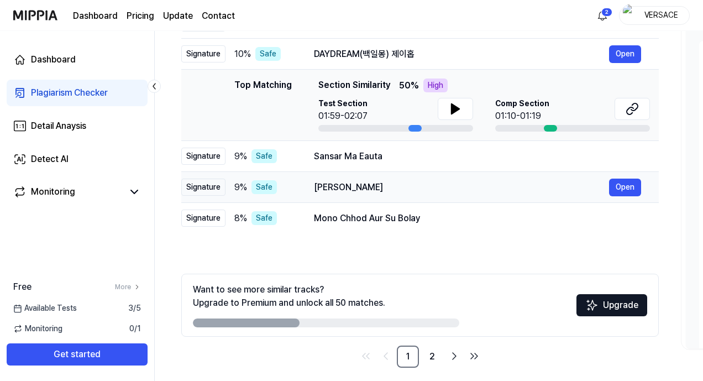
scroll to position [171, 0]
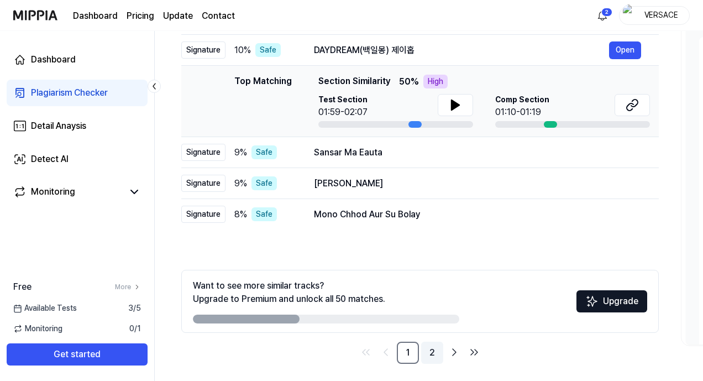
click at [430, 357] on link "2" at bounding box center [432, 353] width 22 height 22
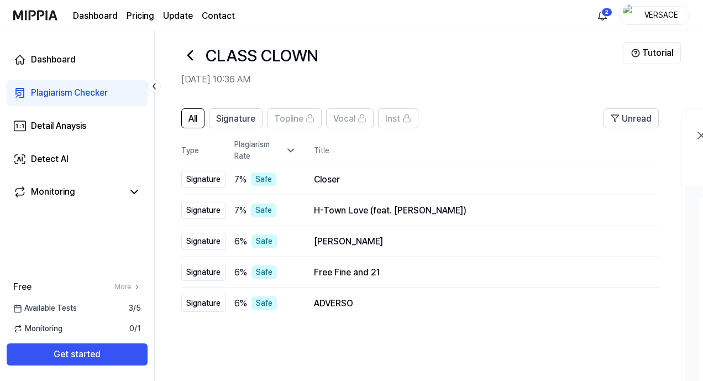
scroll to position [176, 0]
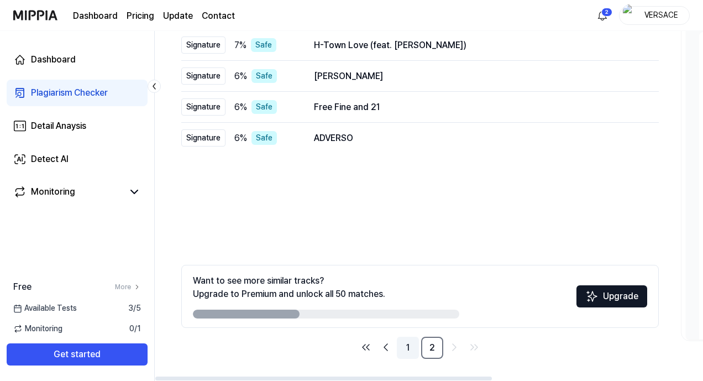
click at [408, 343] on link "1" at bounding box center [408, 348] width 22 height 22
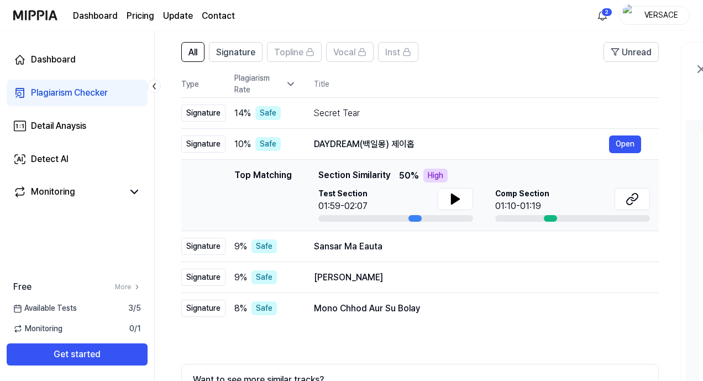
scroll to position [77, 0]
click at [452, 197] on icon at bounding box center [456, 200] width 8 height 10
click at [452, 197] on icon at bounding box center [453, 199] width 2 height 9
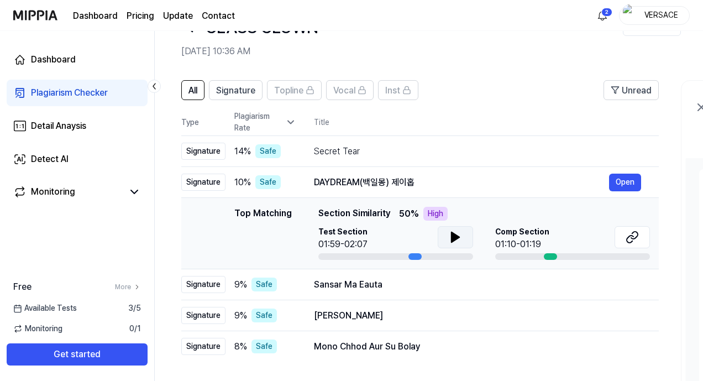
scroll to position [0, 0]
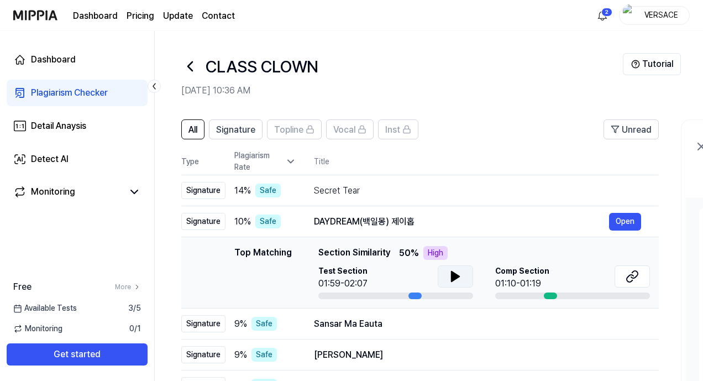
click at [274, 153] on div "Plagiarism Rate" at bounding box center [265, 161] width 62 height 23
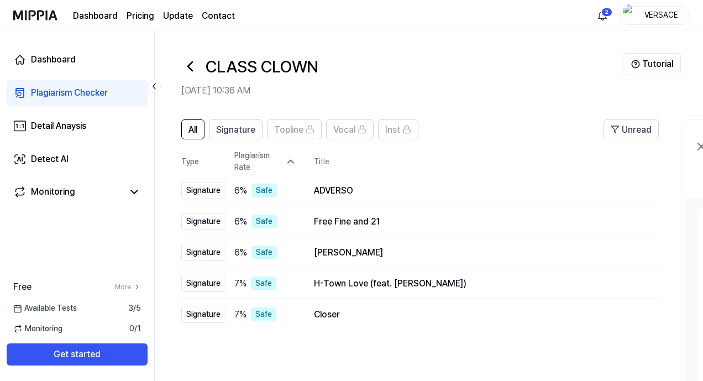
click at [274, 153] on div "Plagiarism Rate" at bounding box center [265, 161] width 62 height 23
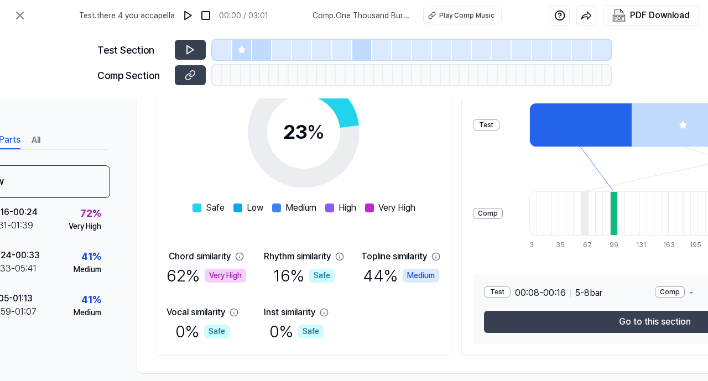
scroll to position [194, 71]
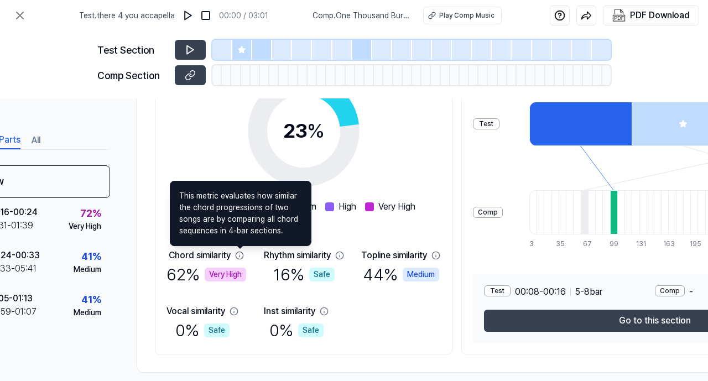
click at [260, 274] on div "Chord similarity 62 % Very High Rhythm similarity 16 % Safe Topline similarity …" at bounding box center [303, 296] width 274 height 94
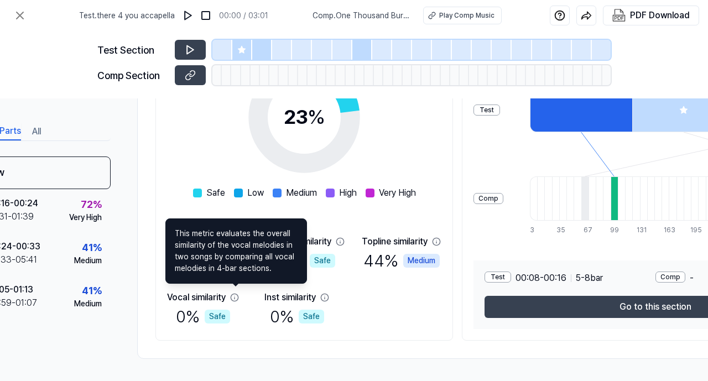
scroll to position [212, 0]
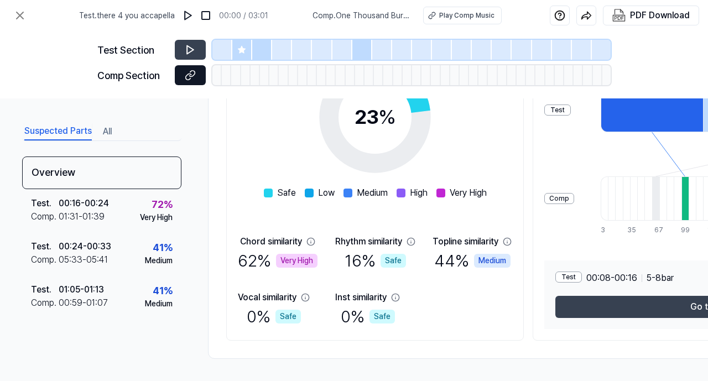
click at [187, 73] on icon at bounding box center [190, 75] width 11 height 11
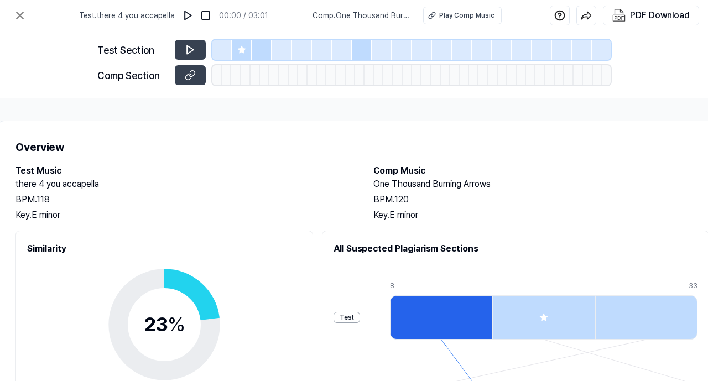
scroll to position [0, 212]
